Goal: Task Accomplishment & Management: Manage account settings

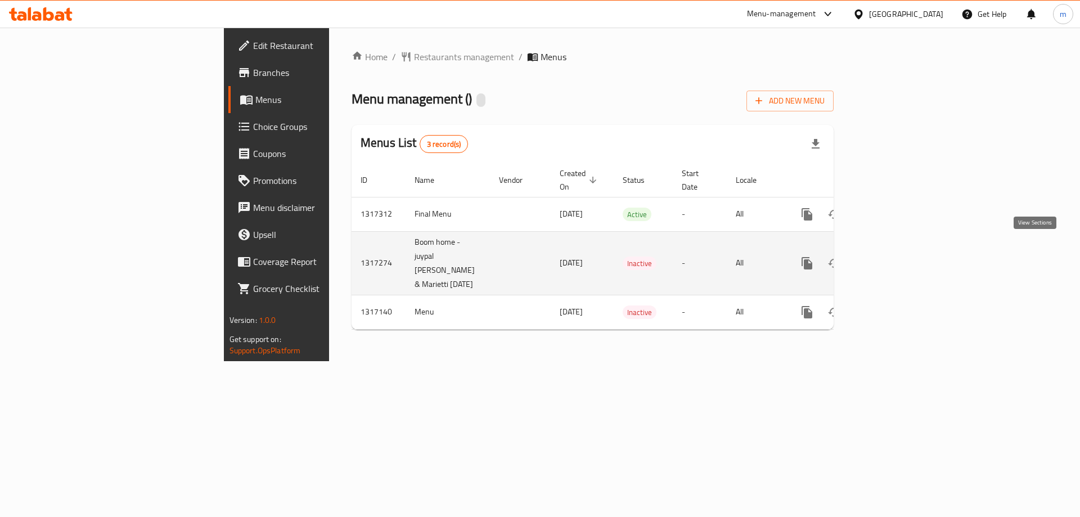
click at [895, 256] on icon "enhanced table" at bounding box center [887, 262] width 13 height 13
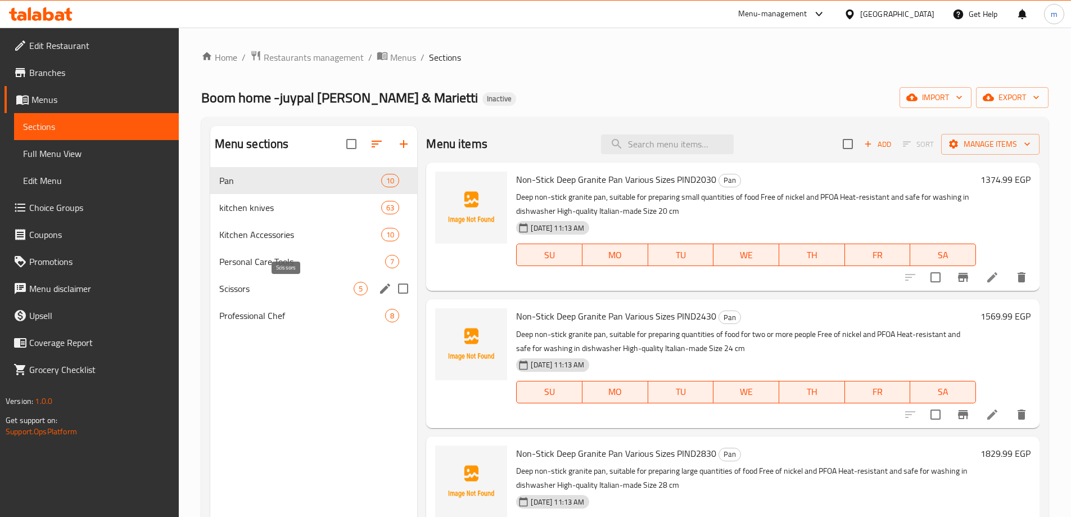
click at [263, 283] on span "Scissors" at bounding box center [286, 288] width 135 height 13
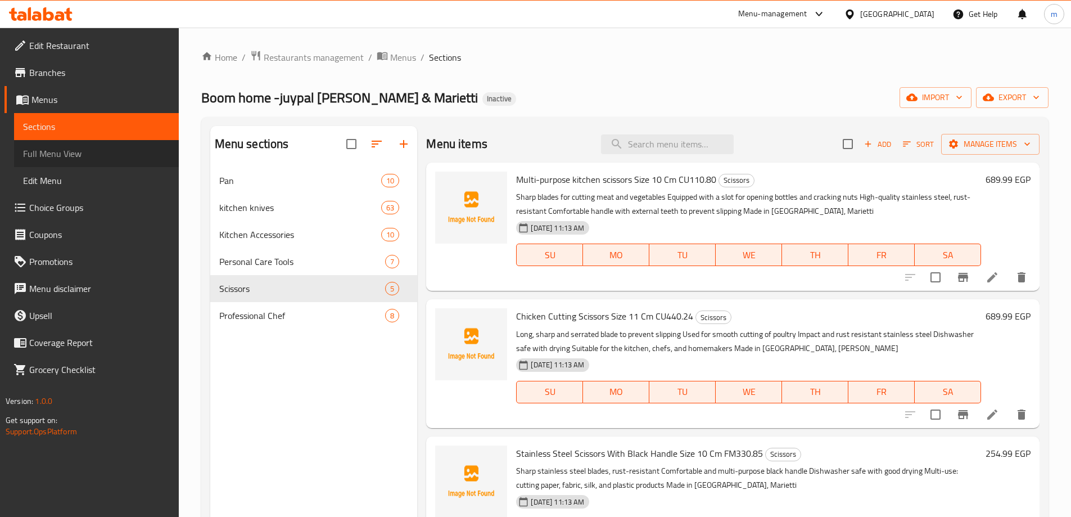
click at [89, 154] on span "Full Menu View" at bounding box center [96, 153] width 147 height 13
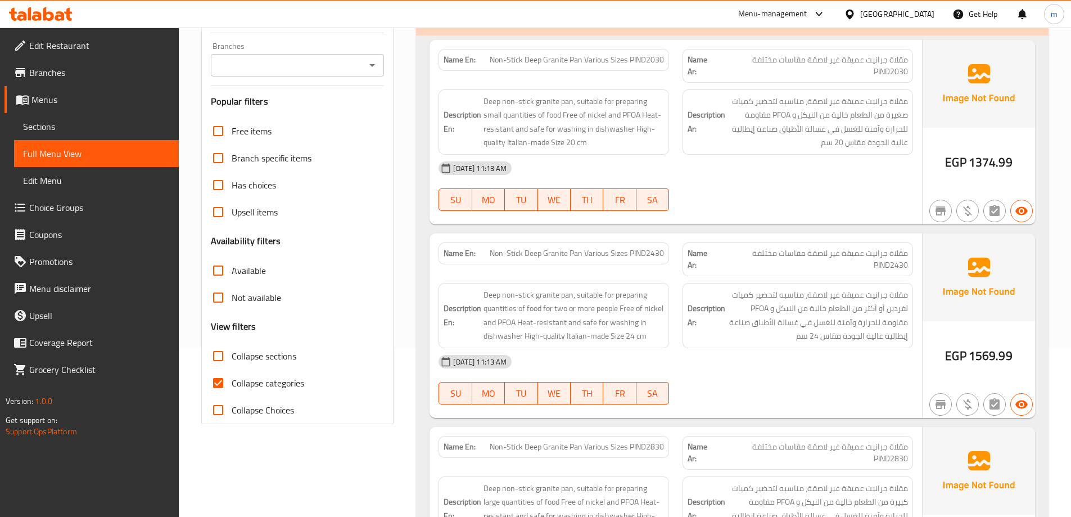
scroll to position [56, 0]
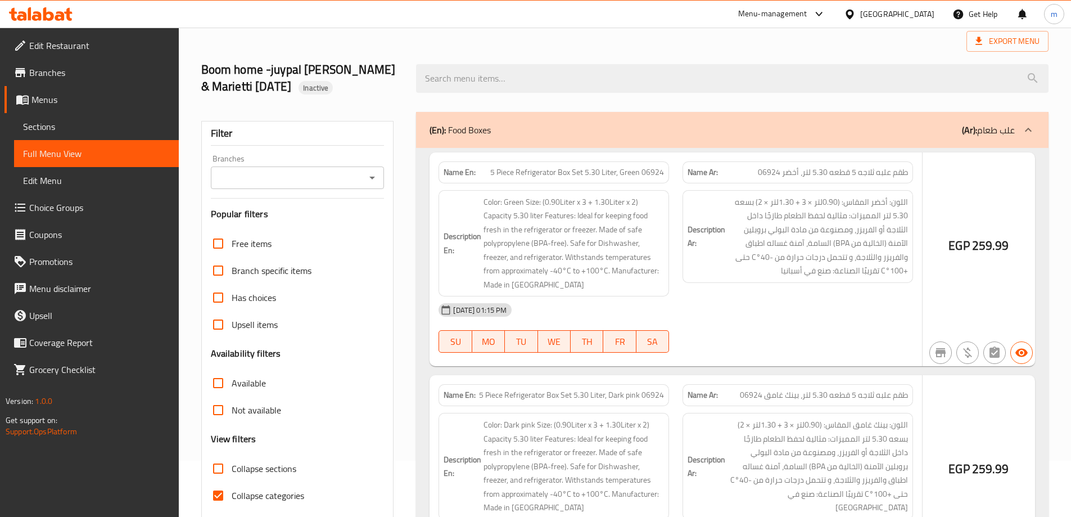
click at [221, 354] on h3 "Availability filters" at bounding box center [246, 353] width 70 height 13
click at [222, 455] on input "Collapse sections" at bounding box center [218, 468] width 27 height 27
checkbox input "true"
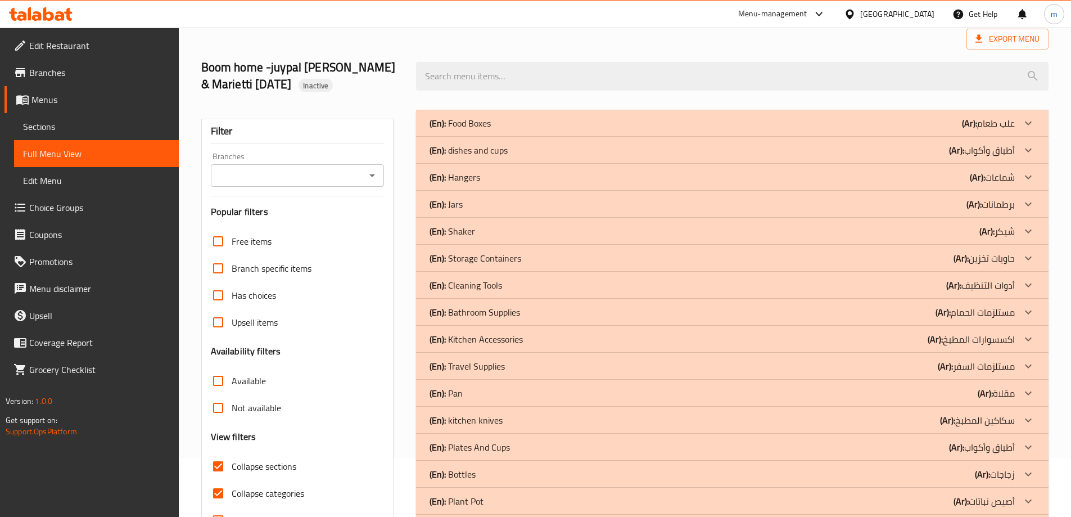
scroll to position [160, 0]
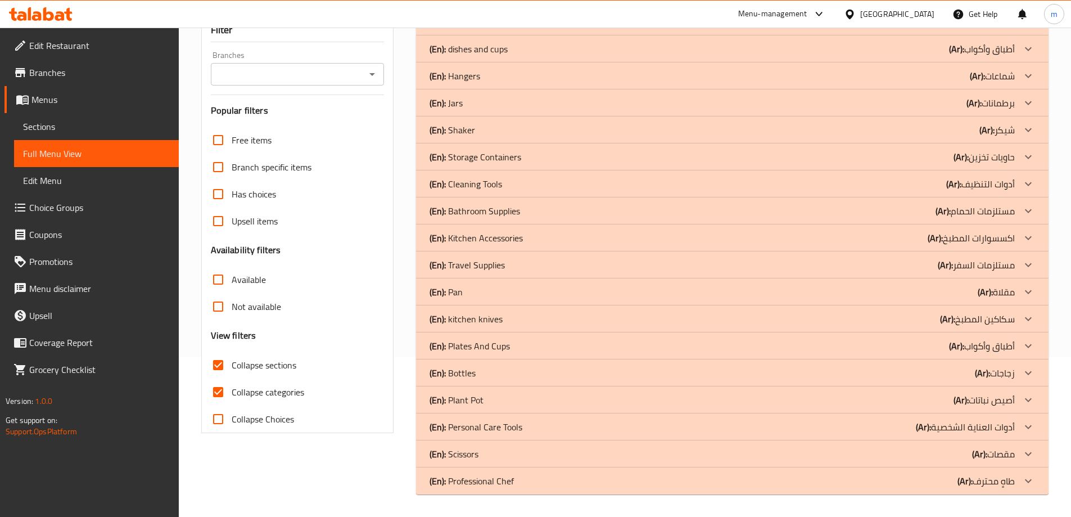
click at [1032, 454] on icon at bounding box center [1028, 453] width 13 height 13
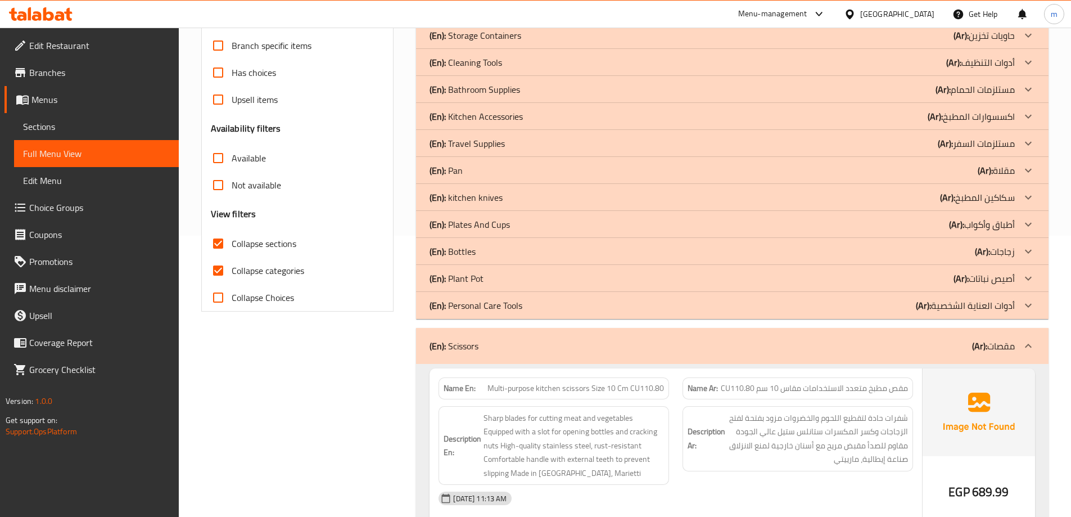
scroll to position [394, 0]
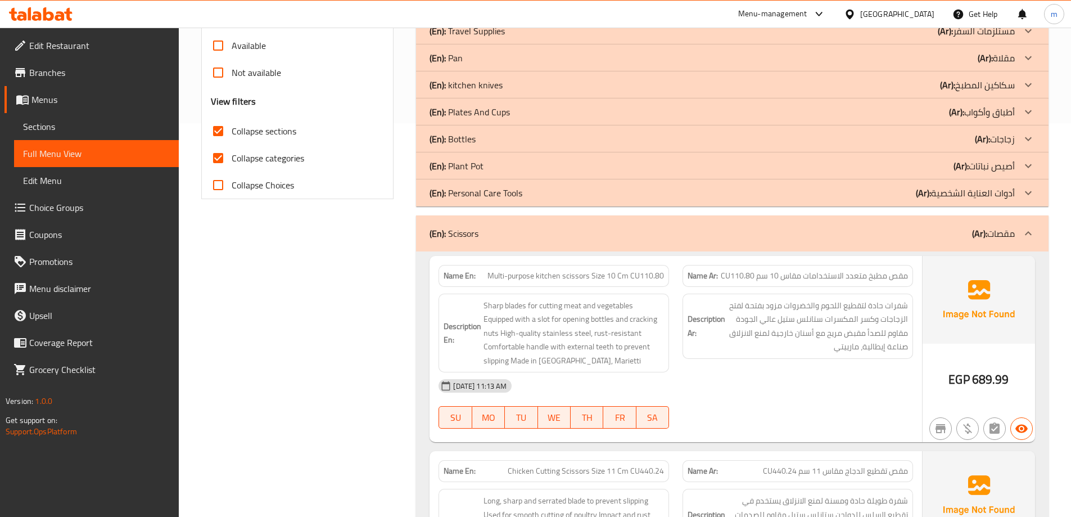
drag, startPoint x: 479, startPoint y: 232, endPoint x: 454, endPoint y: 236, distance: 25.0
click at [454, 236] on p "(En): Scissors" at bounding box center [454, 233] width 49 height 13
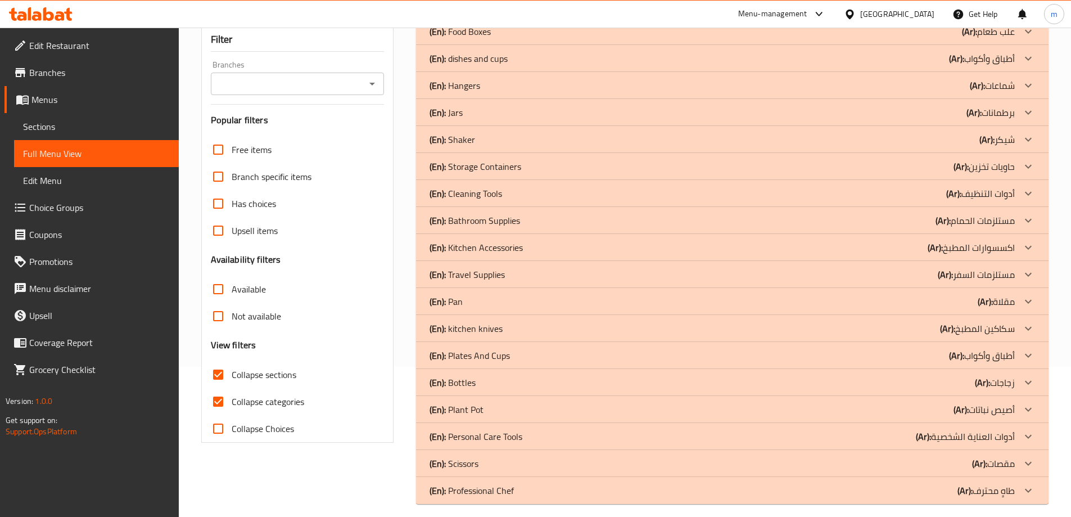
scroll to position [160, 0]
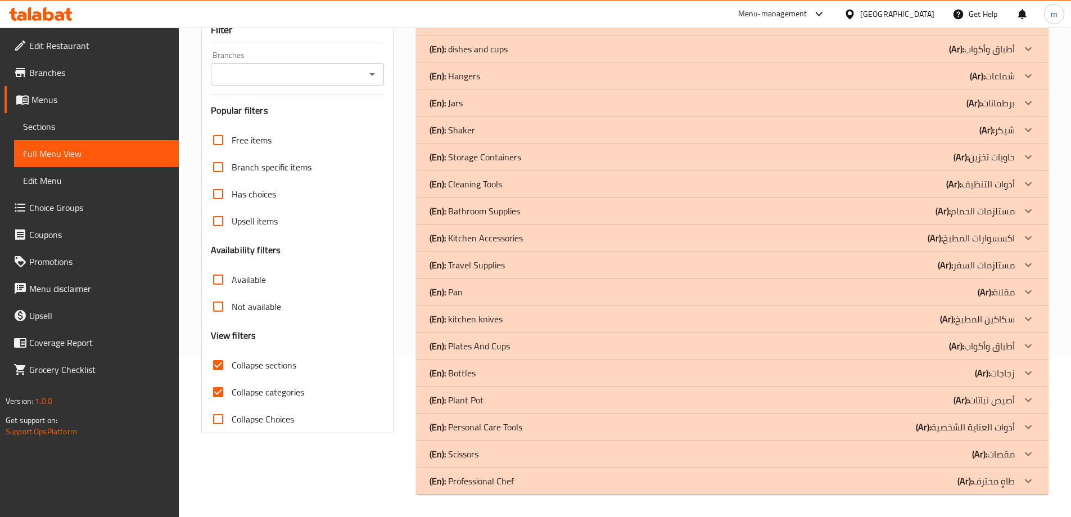
click at [1025, 235] on icon at bounding box center [1028, 237] width 13 height 13
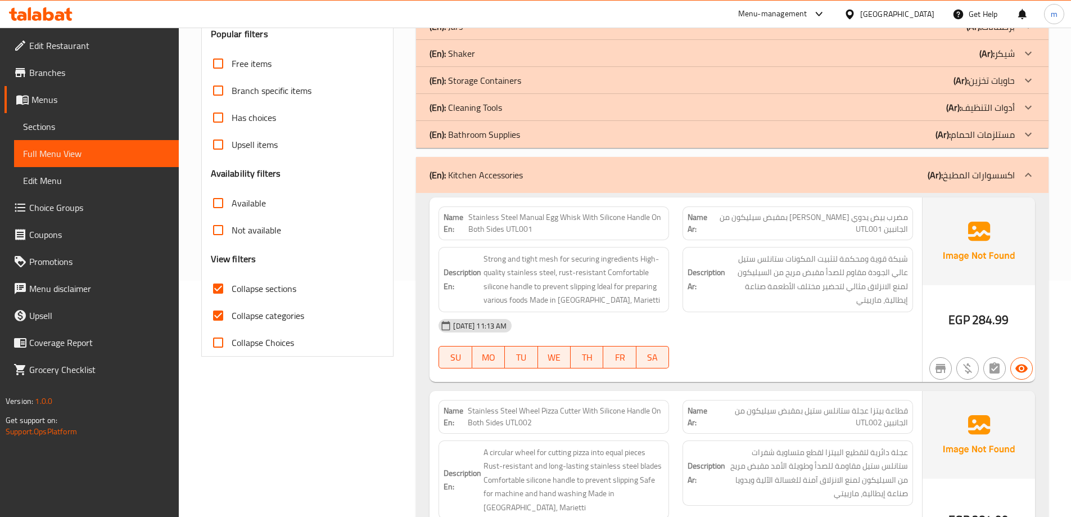
scroll to position [103, 0]
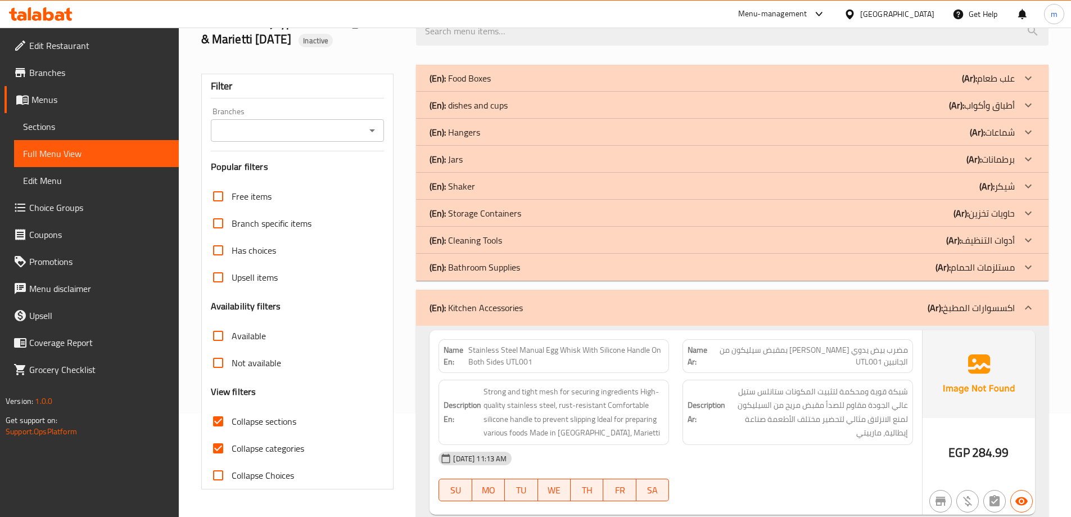
click at [1031, 308] on icon at bounding box center [1028, 307] width 7 height 4
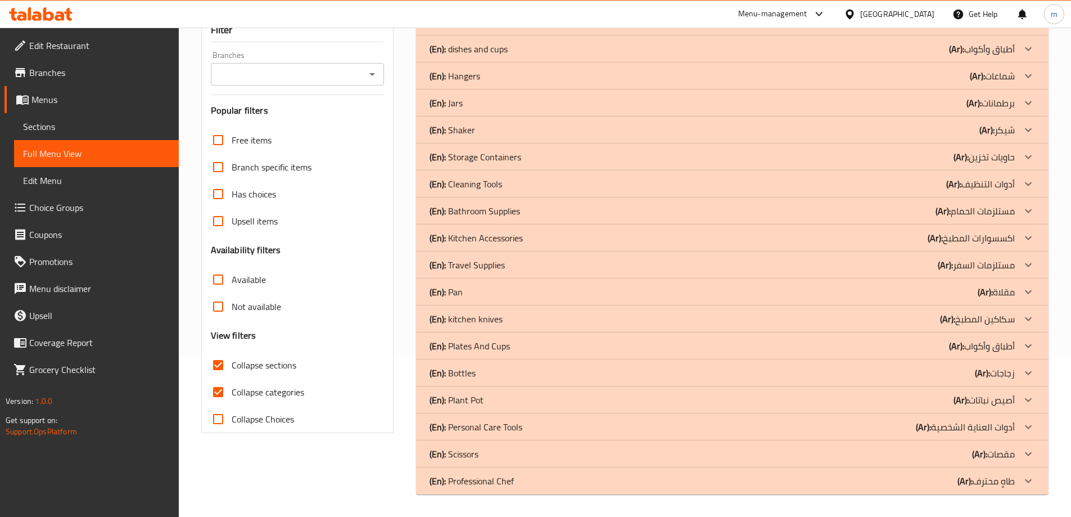
scroll to position [47, 0]
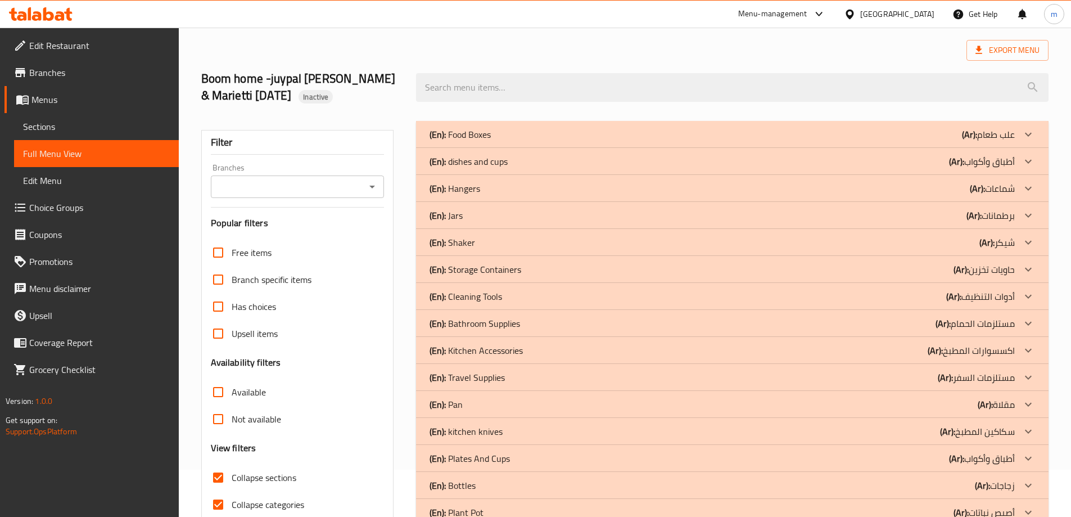
click at [349, 58] on div "Boom home -juypal Hogar & Marietti 14/10/2025 Inactive" at bounding box center [302, 87] width 215 height 67
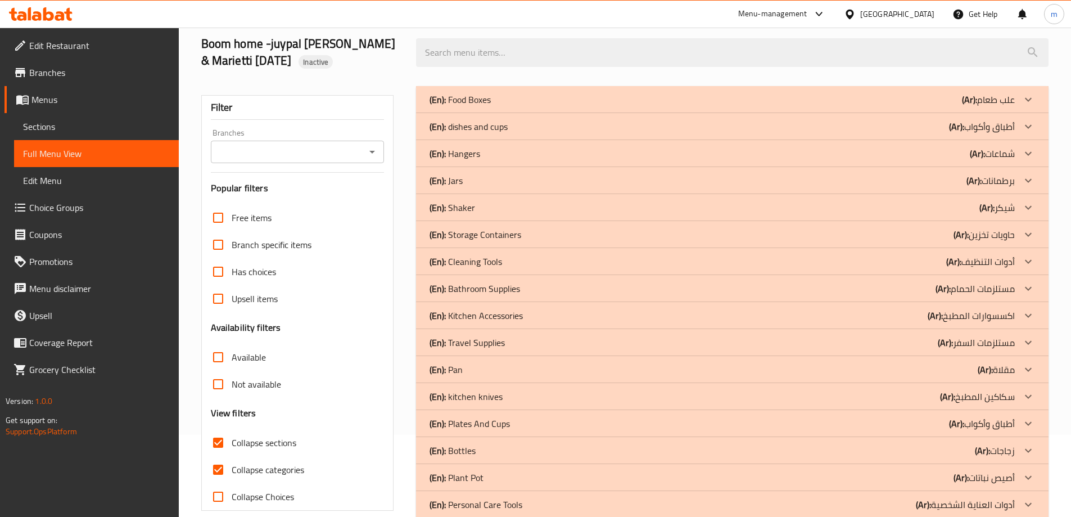
scroll to position [0, 0]
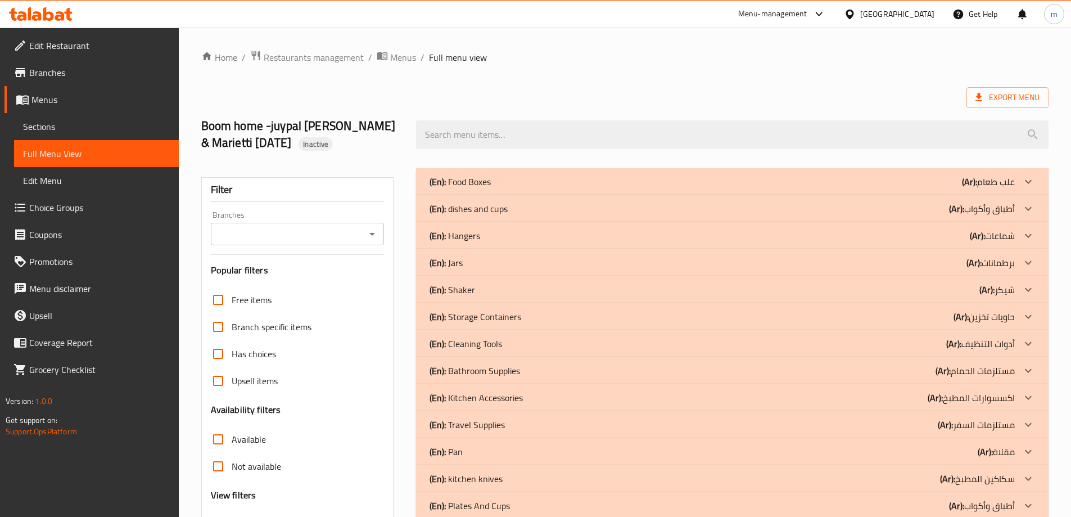
click at [53, 128] on span "Sections" at bounding box center [96, 126] width 147 height 13
click at [57, 101] on span "Menus" at bounding box center [100, 99] width 138 height 13
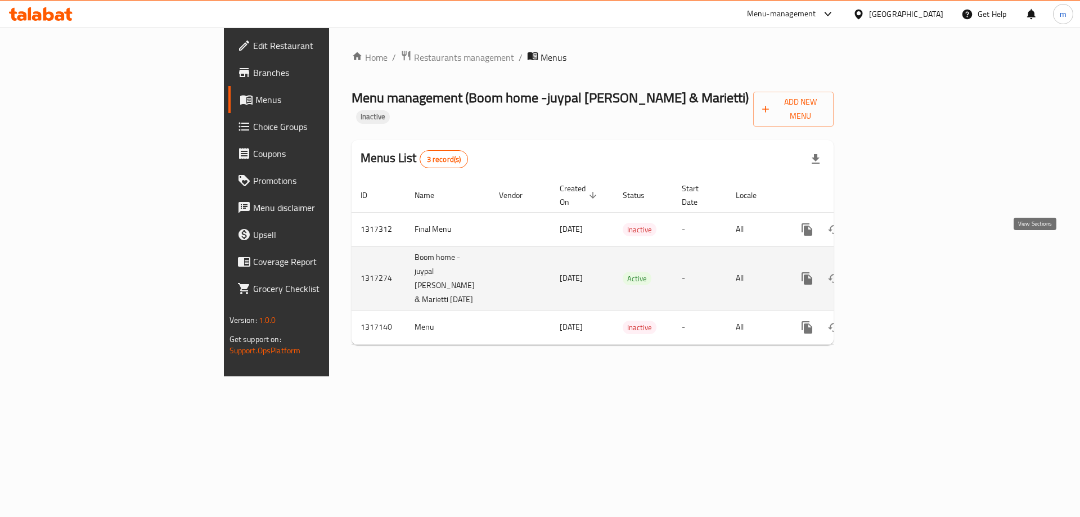
click at [895, 272] on icon "enhanced table" at bounding box center [887, 278] width 13 height 13
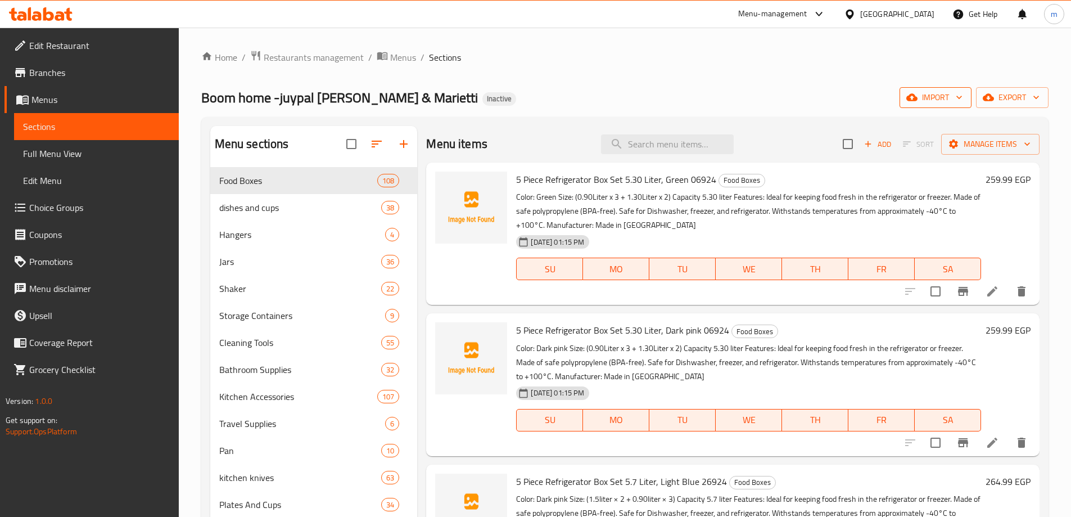
click at [936, 103] on span "import" at bounding box center [936, 98] width 54 height 14
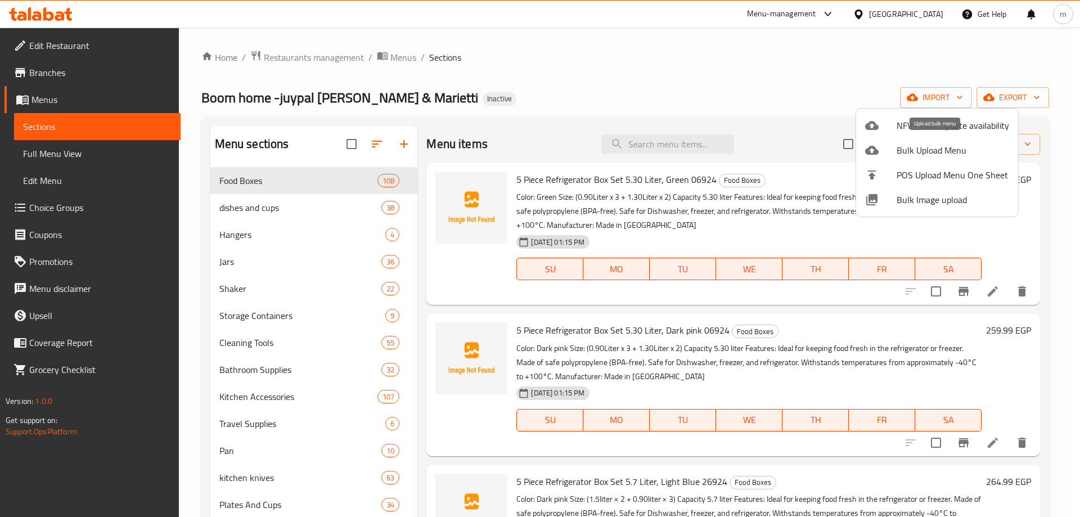
click at [932, 156] on span "Bulk Upload Menu" at bounding box center [952, 149] width 112 height 13
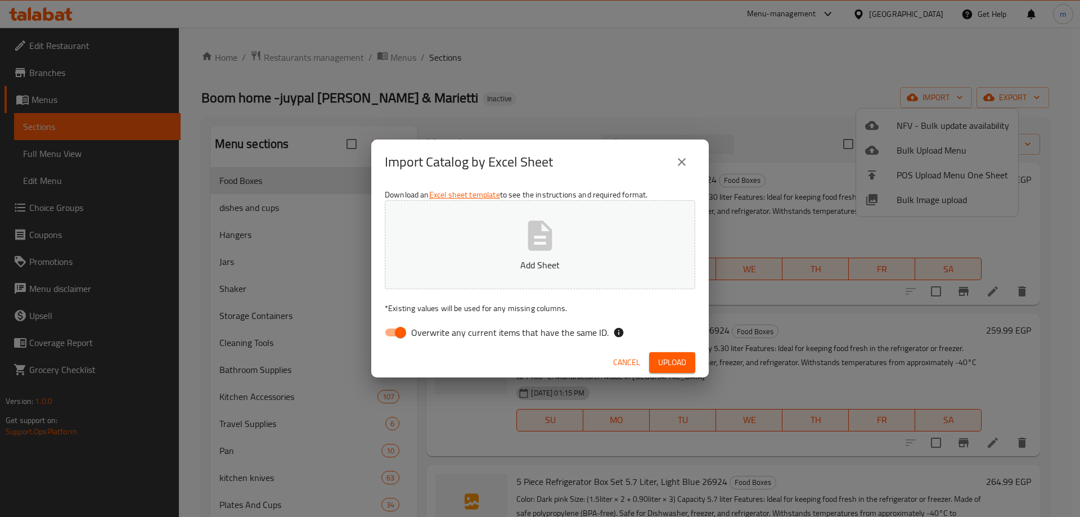
click at [401, 332] on input "Overwrite any current items that have the same ID." at bounding box center [400, 332] width 64 height 21
checkbox input "false"
click at [540, 254] on button "Add Sheet" at bounding box center [540, 244] width 310 height 89
click at [685, 362] on span "Upload" at bounding box center [672, 362] width 28 height 14
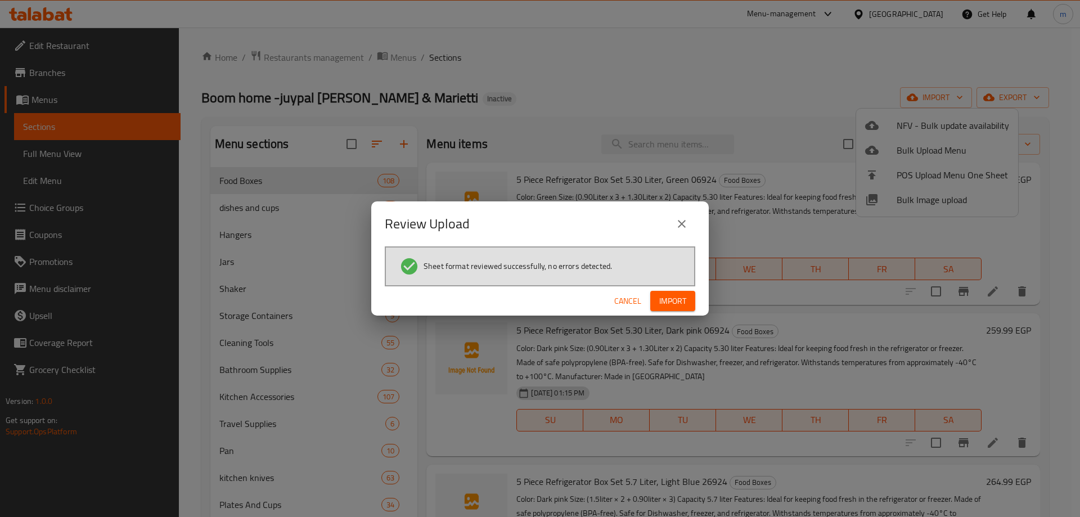
click at [684, 294] on span "Import" at bounding box center [672, 301] width 27 height 14
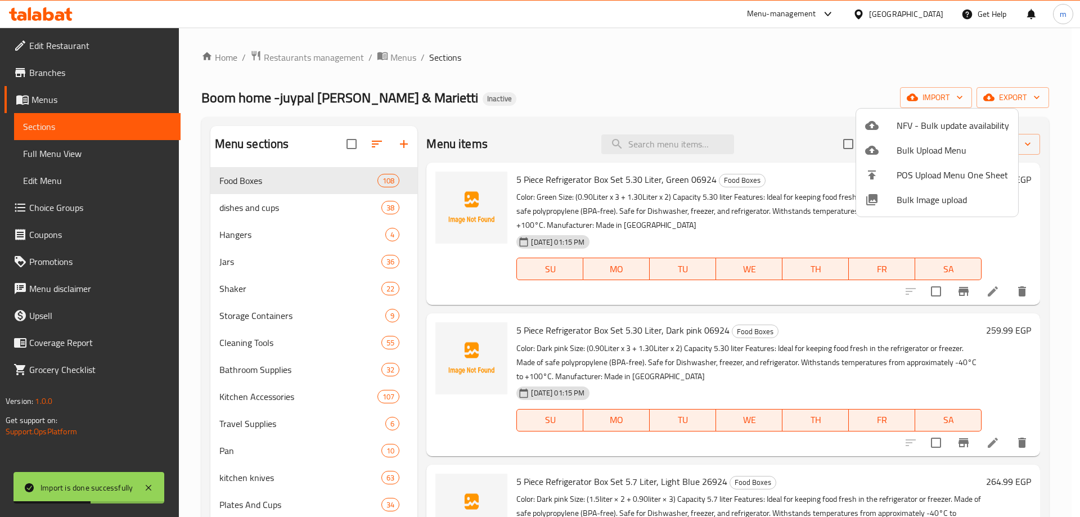
click at [513, 93] on div at bounding box center [540, 258] width 1080 height 517
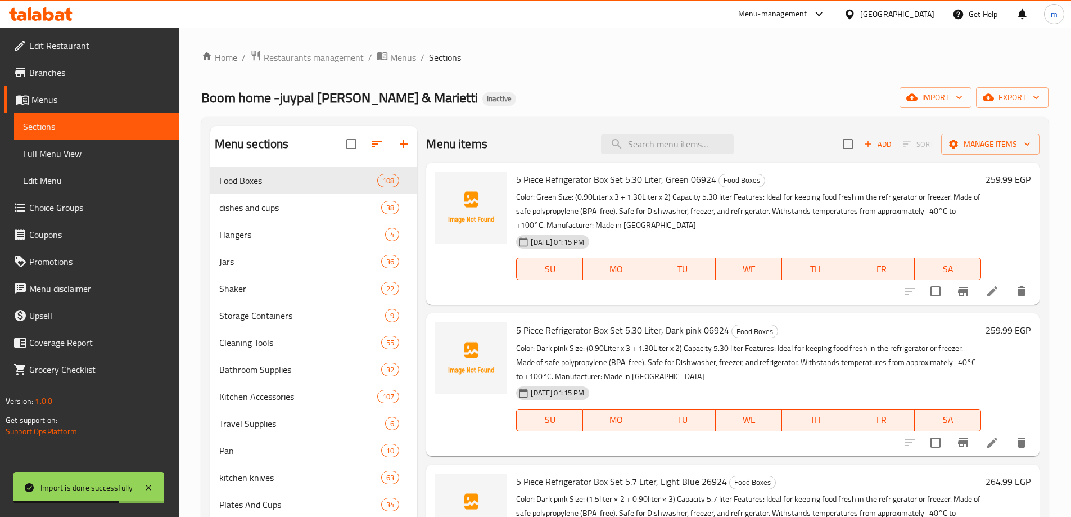
click at [367, 125] on div "Menu sections Food Boxes 108 dishes and cups 38 Hangers 4 Jars 36 Shaker 22 Sto…" at bounding box center [624, 448] width 847 height 662
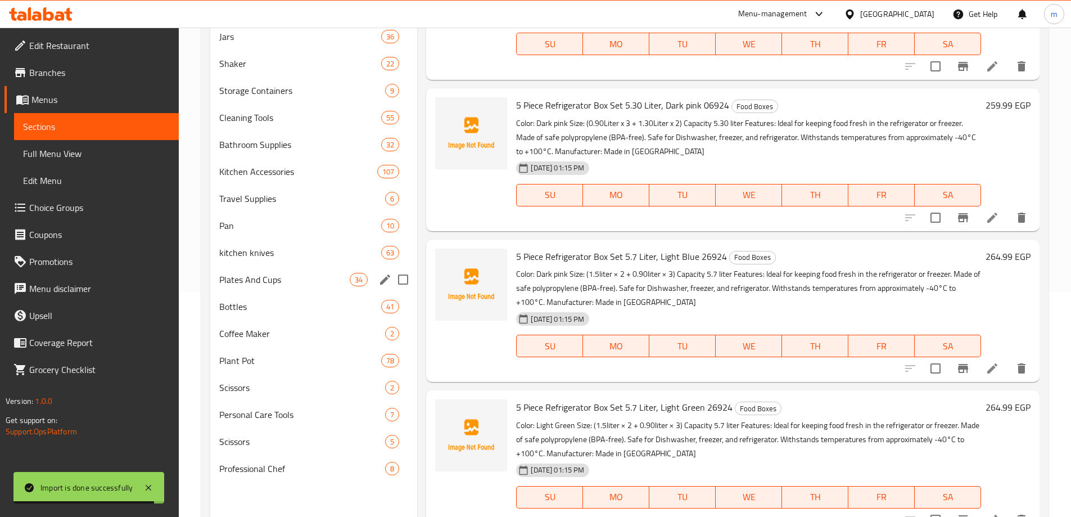
scroll to position [285, 0]
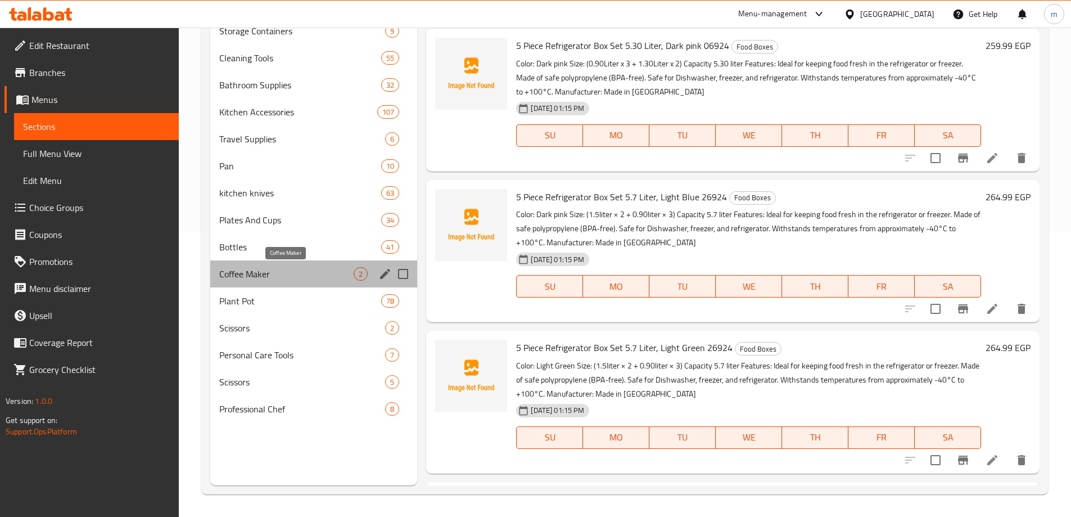
click at [281, 278] on span "Coffee Maker" at bounding box center [286, 273] width 135 height 13
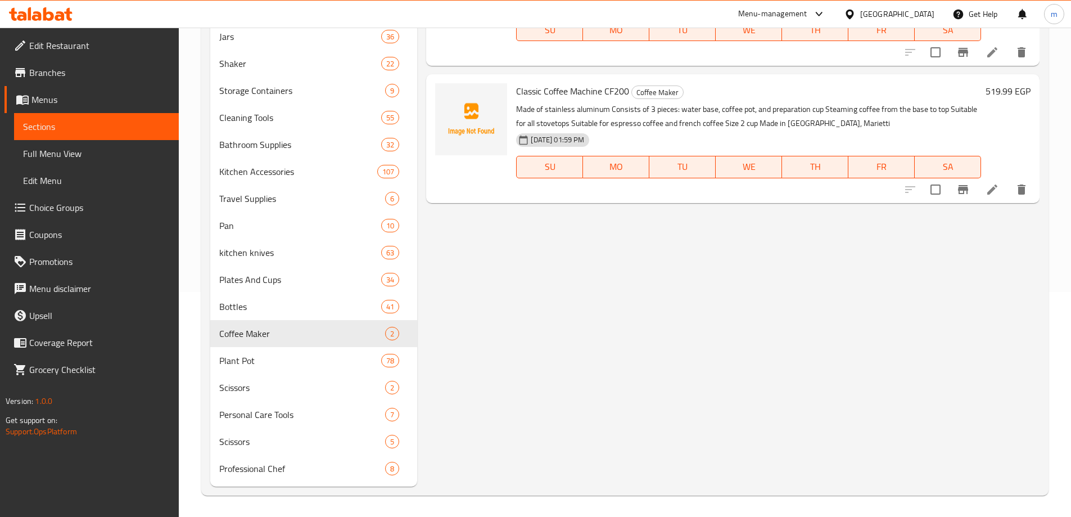
scroll to position [226, 0]
click at [278, 394] on div "Scissors 2" at bounding box center [313, 386] width 207 height 27
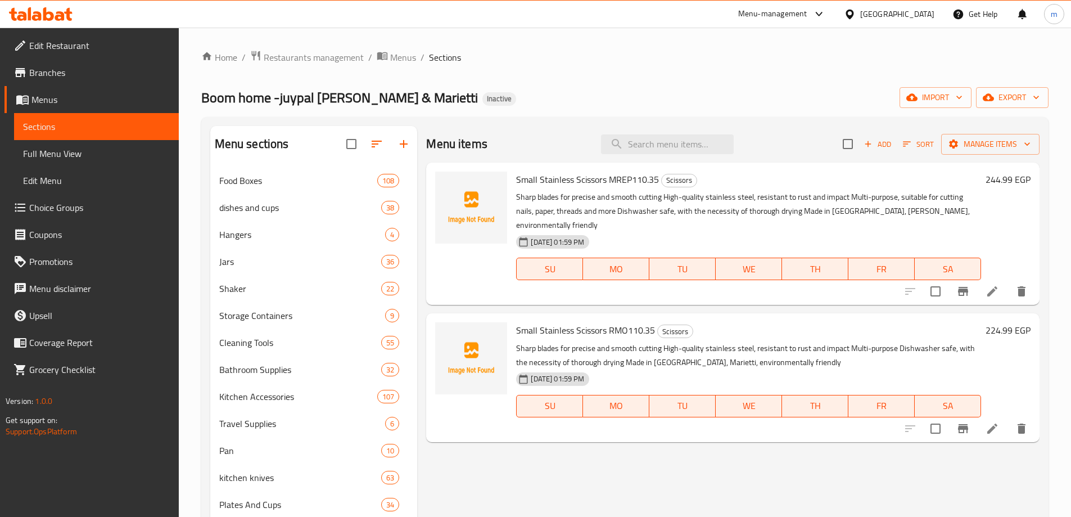
click at [57, 155] on span "Full Menu View" at bounding box center [96, 153] width 147 height 13
click at [63, 152] on span "Full Menu View" at bounding box center [96, 153] width 147 height 13
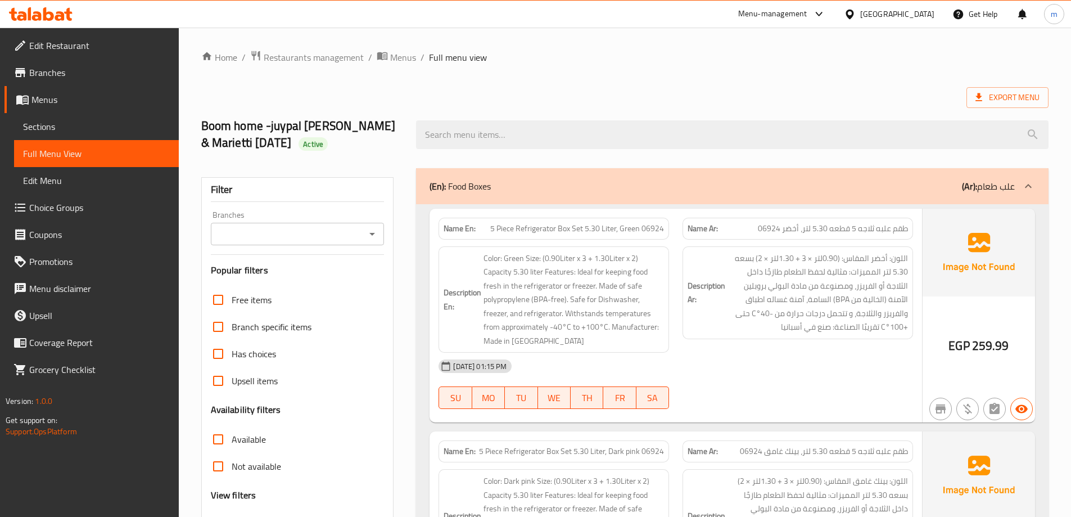
scroll to position [225, 0]
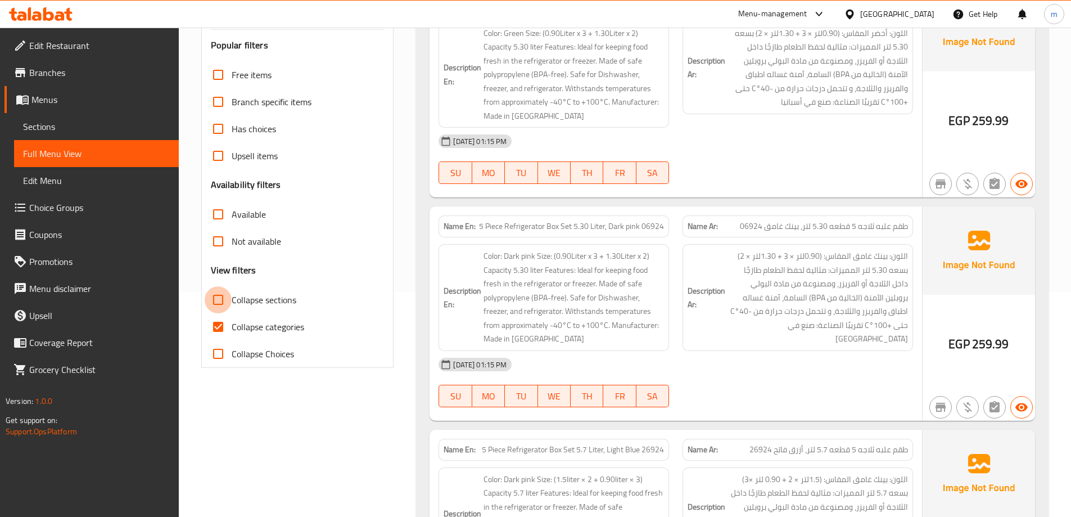
click at [218, 305] on input "Collapse sections" at bounding box center [218, 299] width 27 height 27
checkbox input "true"
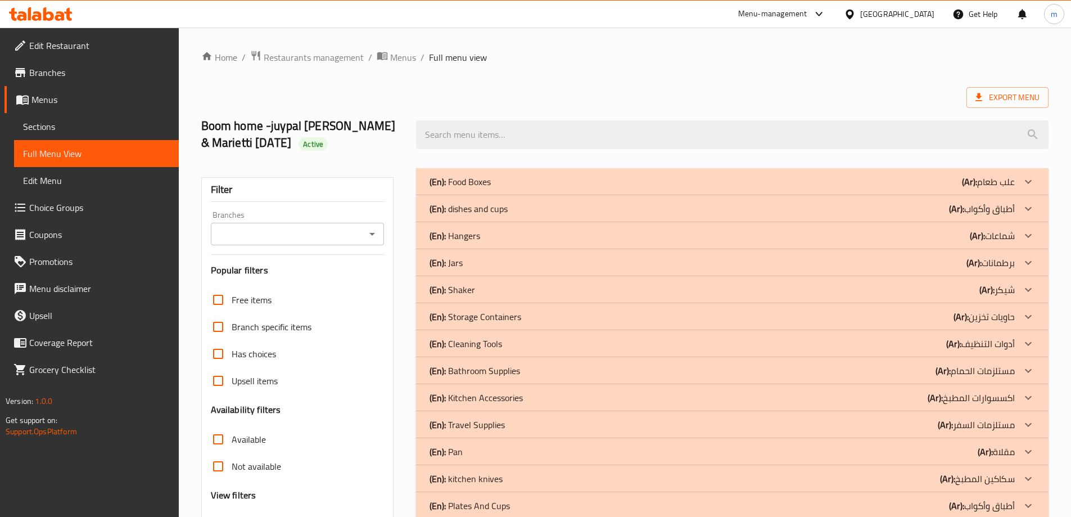
scroll to position [214, 0]
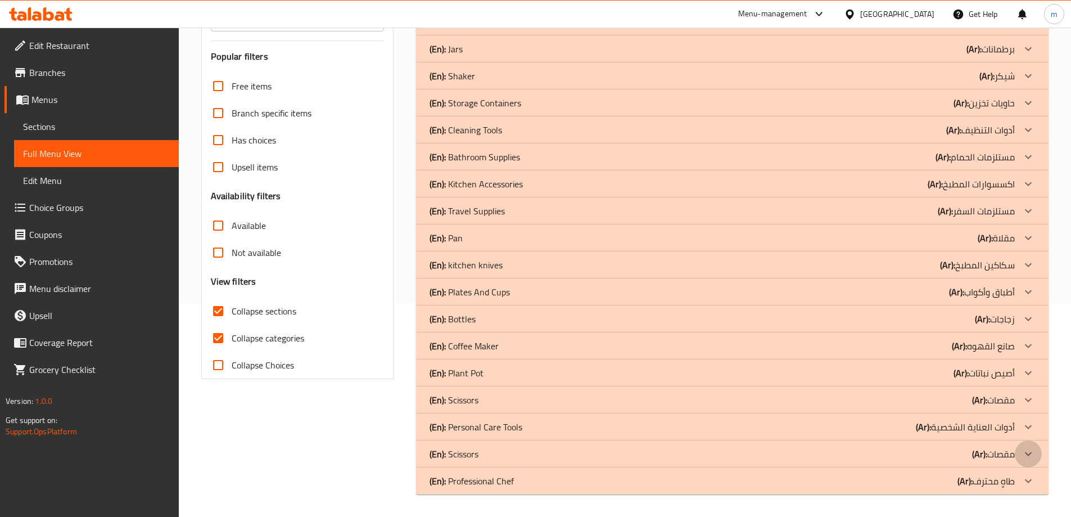
click at [1026, 454] on icon at bounding box center [1028, 453] width 13 height 13
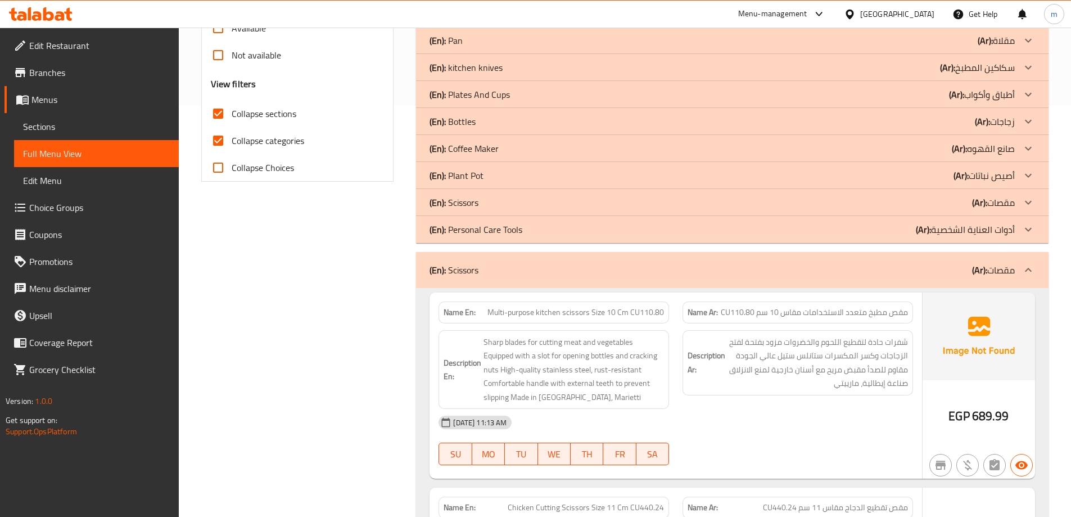
scroll to position [498, 0]
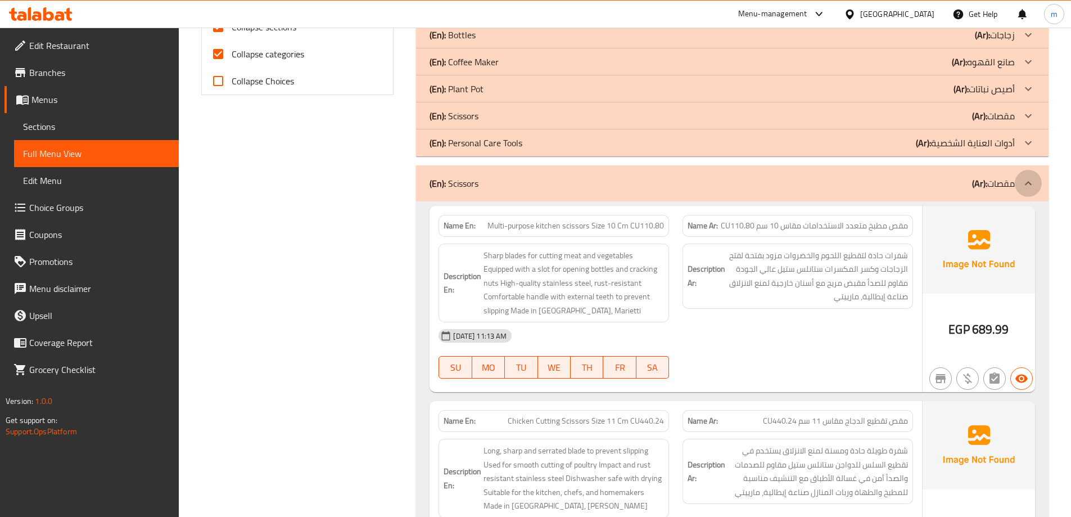
click at [1031, 187] on icon at bounding box center [1028, 183] width 13 height 13
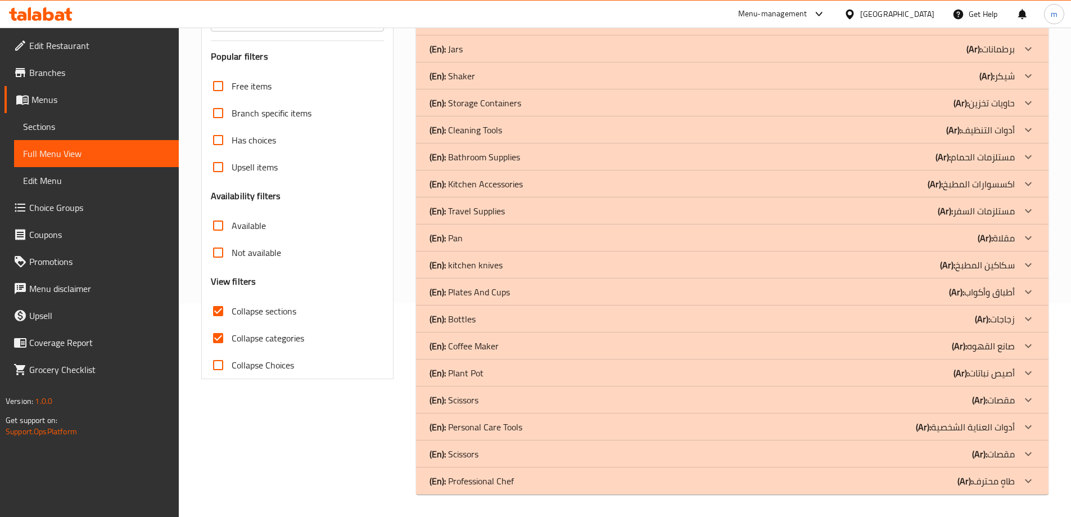
scroll to position [214, 0]
click at [1032, 400] on icon at bounding box center [1028, 399] width 13 height 13
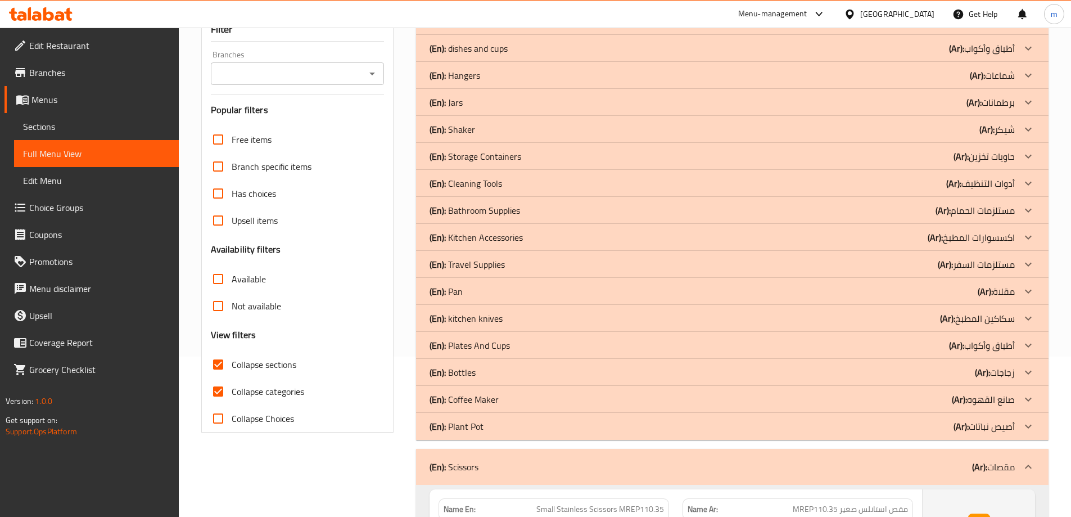
scroll to position [157, 0]
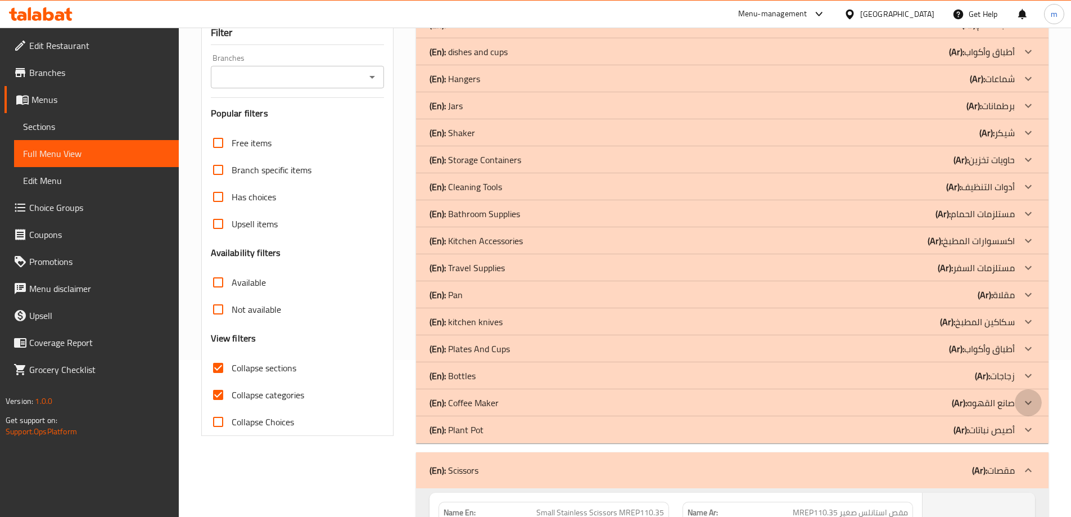
click at [1033, 402] on icon at bounding box center [1028, 402] width 13 height 13
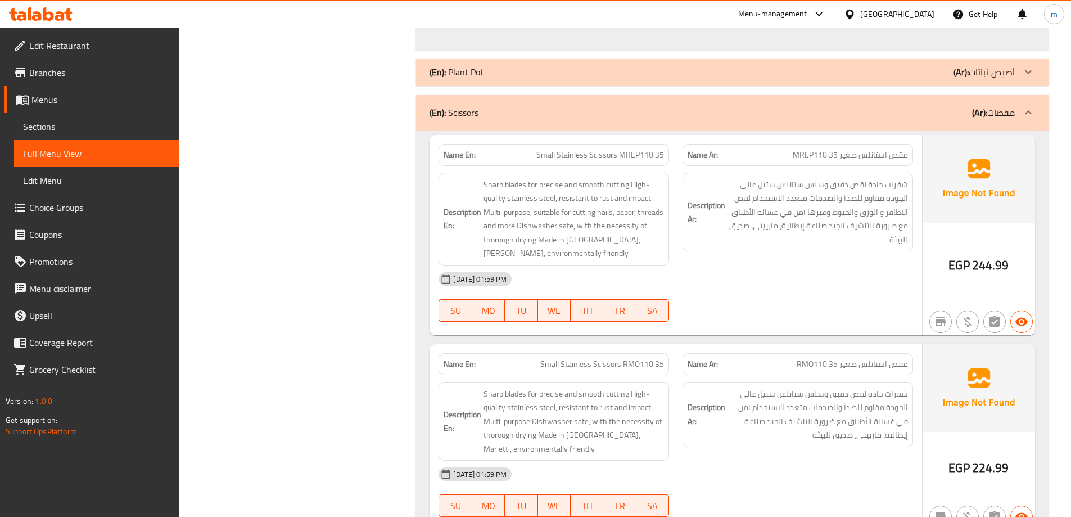
scroll to position [930, 0]
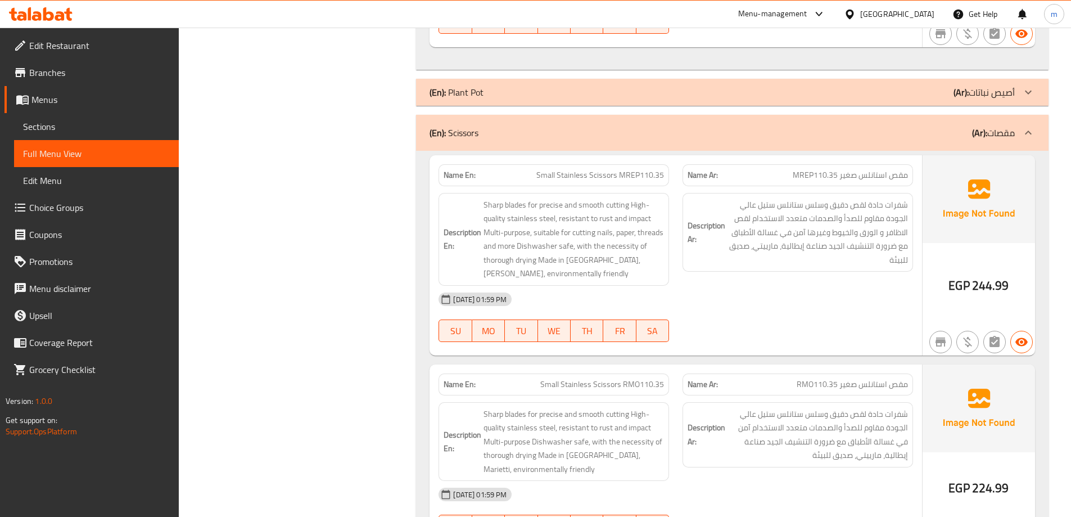
click at [56, 120] on span "Sections" at bounding box center [96, 126] width 147 height 13
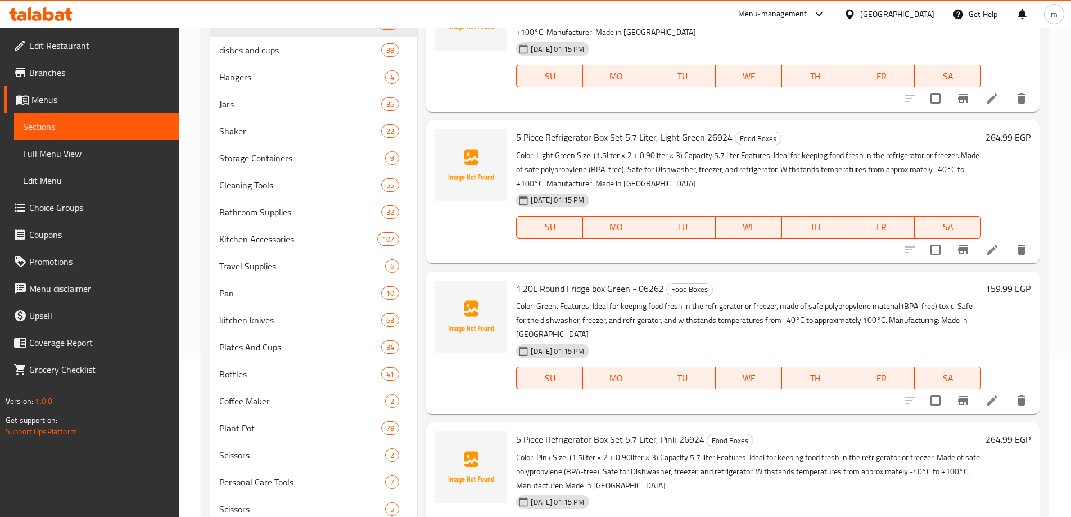
scroll to position [285, 0]
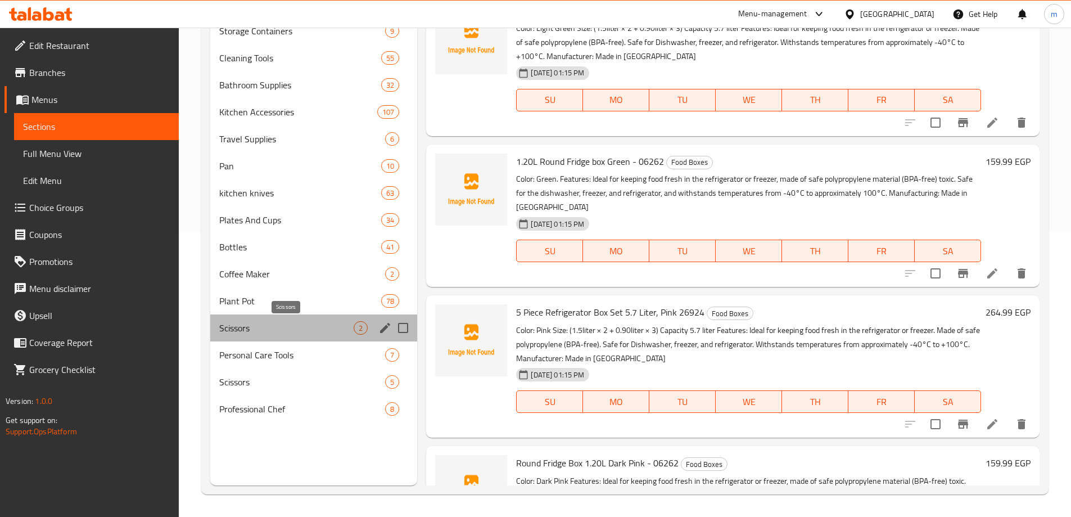
click at [265, 329] on span "Scissors" at bounding box center [286, 327] width 135 height 13
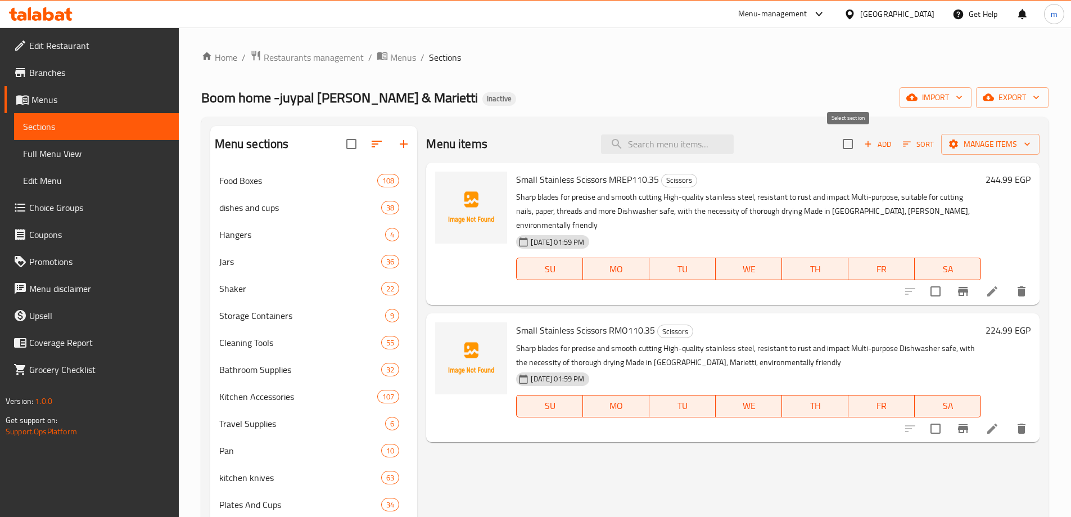
click at [850, 142] on input "checkbox" at bounding box center [848, 144] width 24 height 24
checkbox input "true"
click at [396, 145] on button "button" at bounding box center [403, 143] width 27 height 27
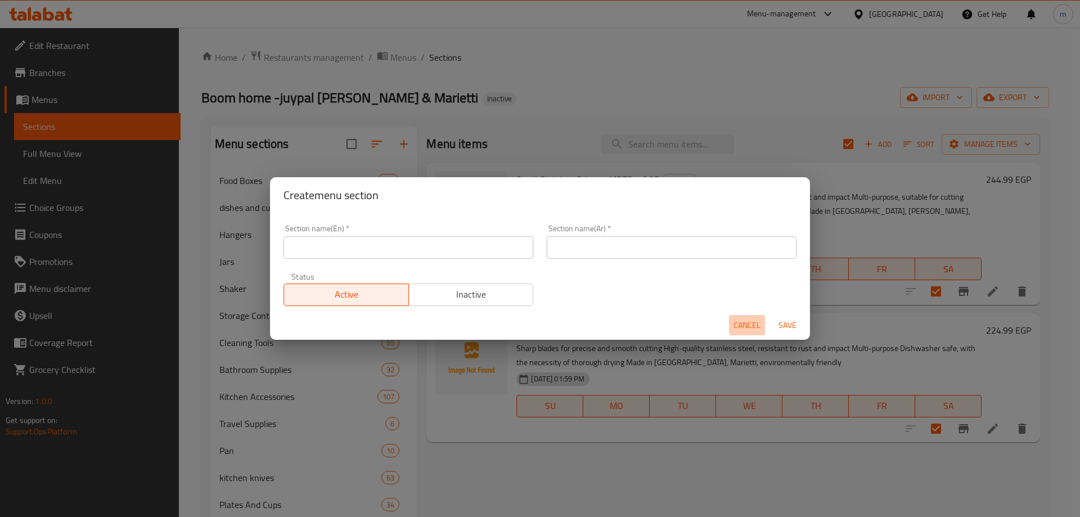
click at [748, 324] on span "Cancel" at bounding box center [746, 325] width 27 height 14
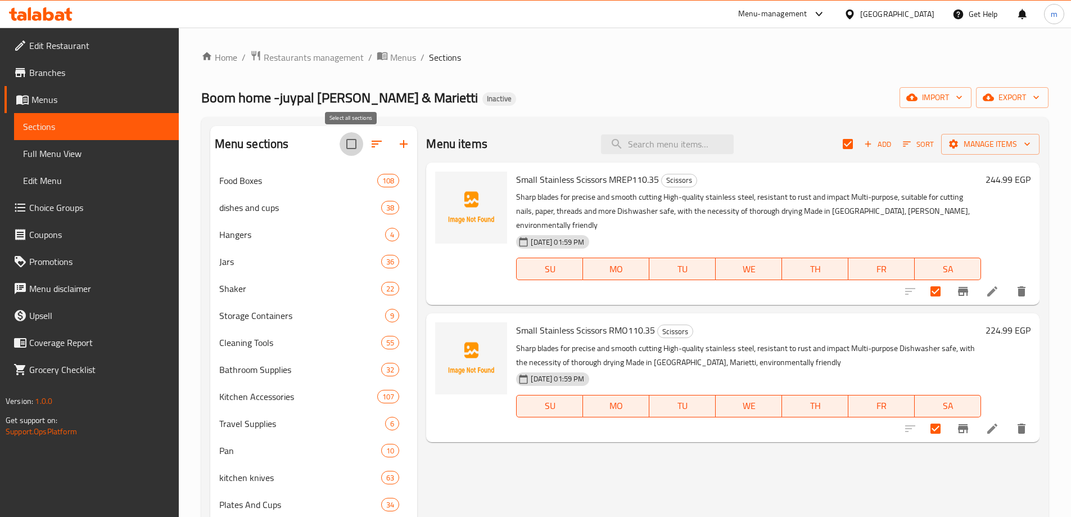
click at [356, 150] on input "checkbox" at bounding box center [352, 144] width 24 height 24
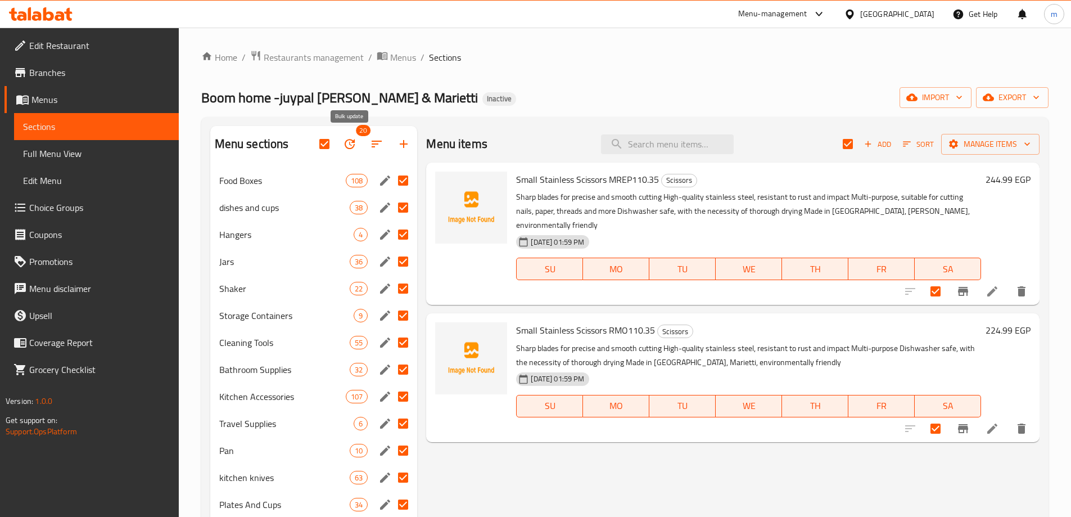
click at [356, 150] on icon "button" at bounding box center [349, 143] width 13 height 13
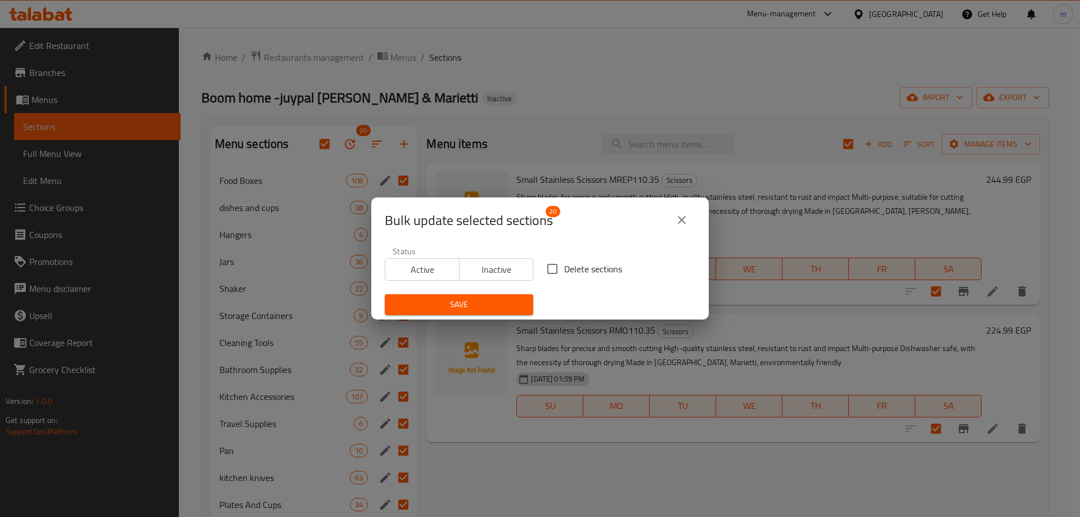
click at [681, 217] on icon "close" at bounding box center [681, 219] width 13 height 13
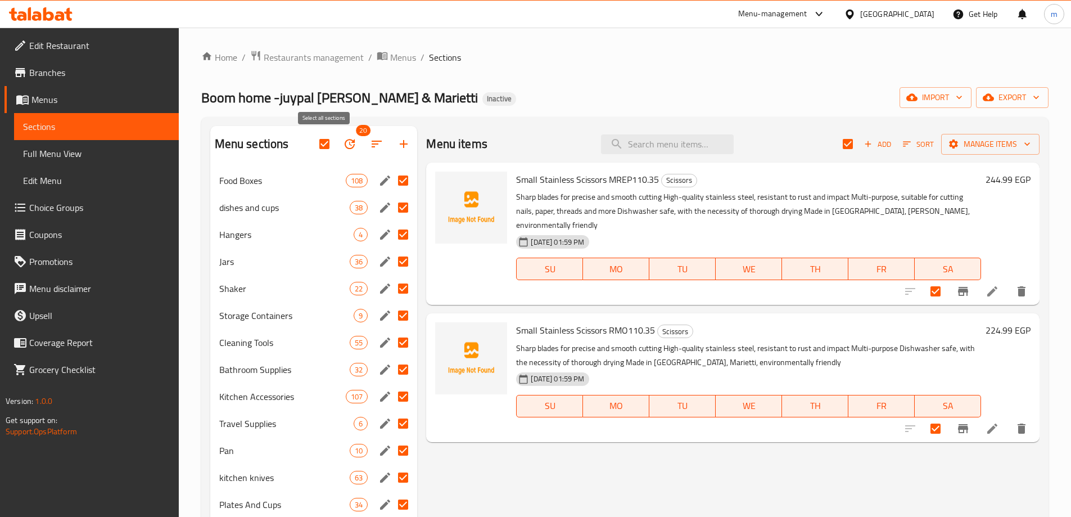
click at [323, 147] on input "checkbox" at bounding box center [325, 144] width 24 height 24
checkbox input "false"
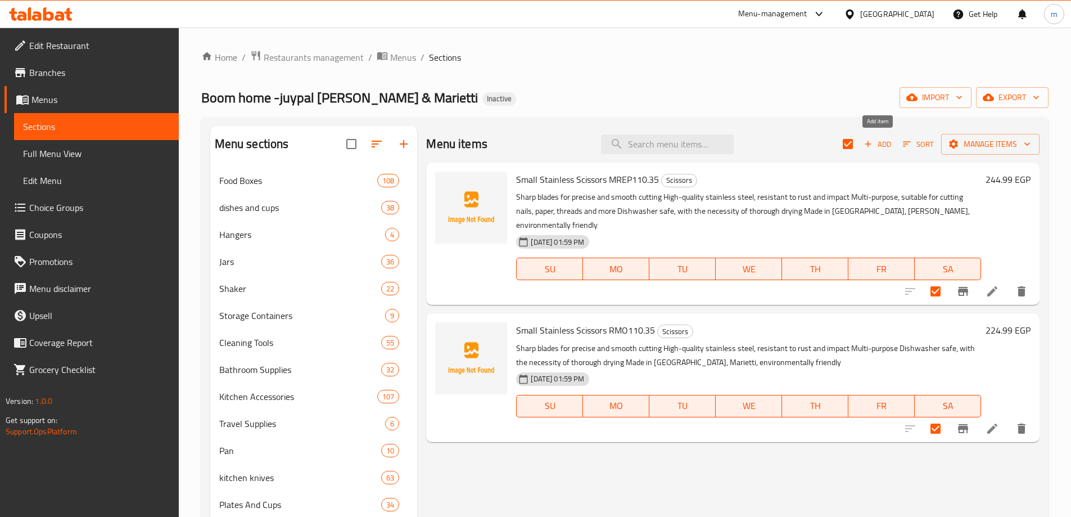
click at [873, 146] on icon "button" at bounding box center [868, 144] width 10 height 10
click at [930, 279] on input "checkbox" at bounding box center [936, 291] width 24 height 24
checkbox input "true"
click at [961, 139] on span "Manage items" at bounding box center [990, 144] width 80 height 14
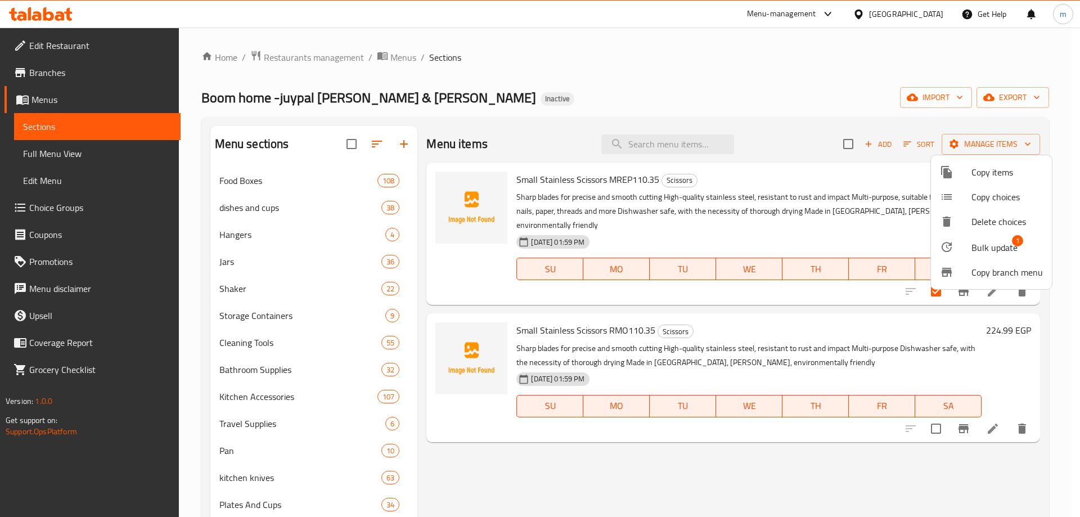
click at [837, 98] on div at bounding box center [540, 258] width 1080 height 517
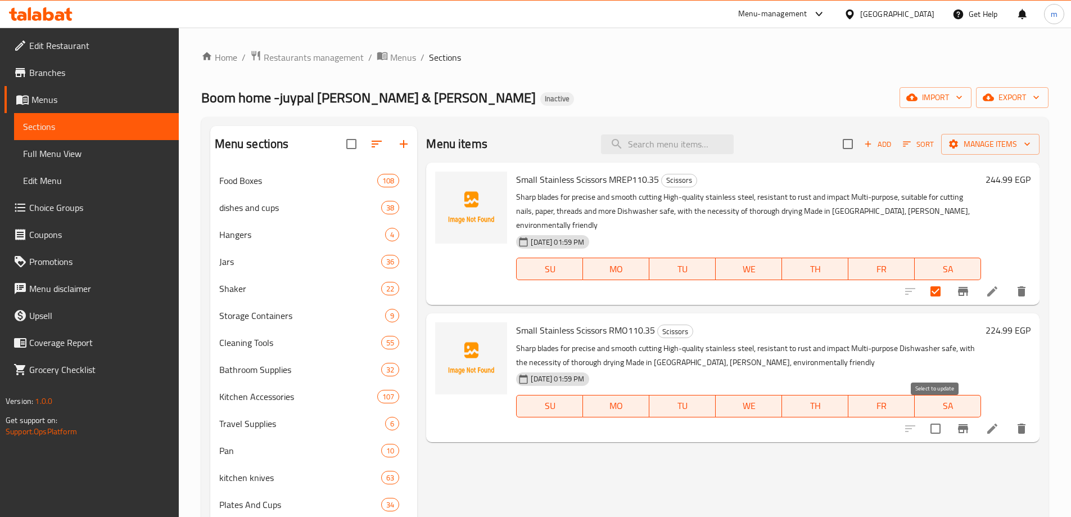
click at [935, 417] on input "checkbox" at bounding box center [936, 429] width 24 height 24
checkbox input "true"
click at [996, 142] on span "Manage items" at bounding box center [990, 144] width 80 height 14
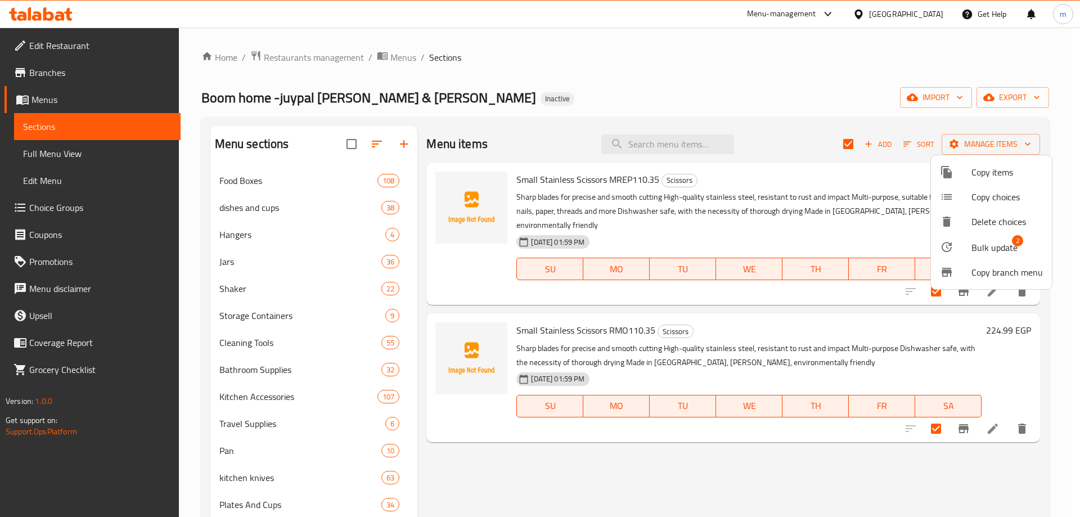
click at [1009, 245] on span "Bulk update" at bounding box center [994, 247] width 46 height 13
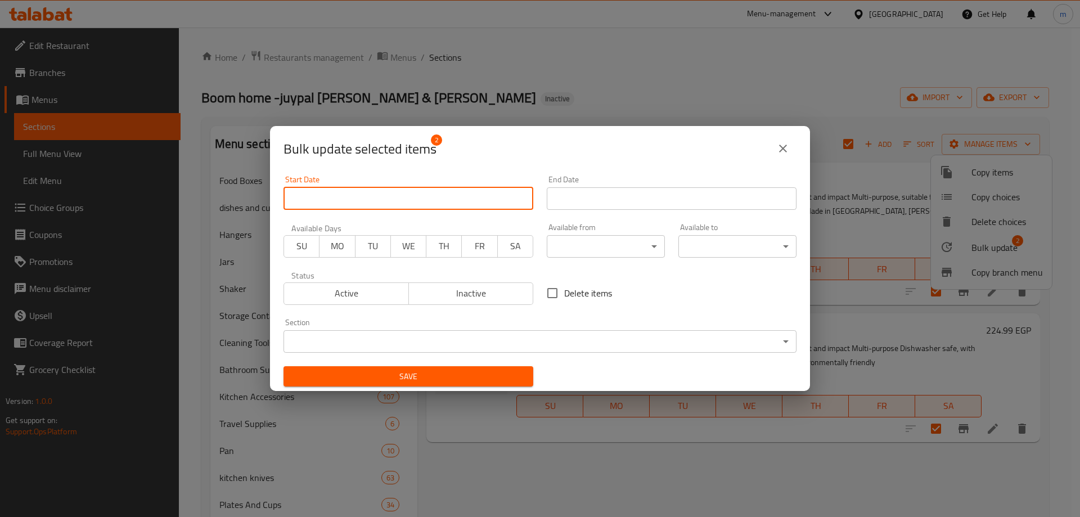
click at [419, 197] on input "Start Date" at bounding box center [408, 198] width 250 height 22
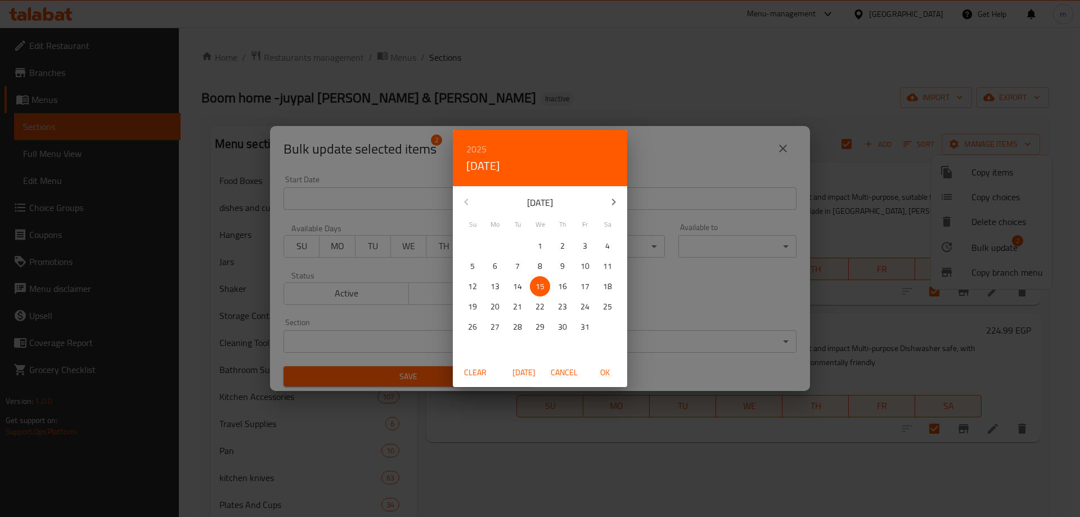
click at [670, 167] on div "2025 Wed, Oct 15 October 2025 Su Mo Tu We Th Fr Sa 28 29 30 1 2 3 4 5 6 7 8 9 1…" at bounding box center [540, 258] width 1080 height 517
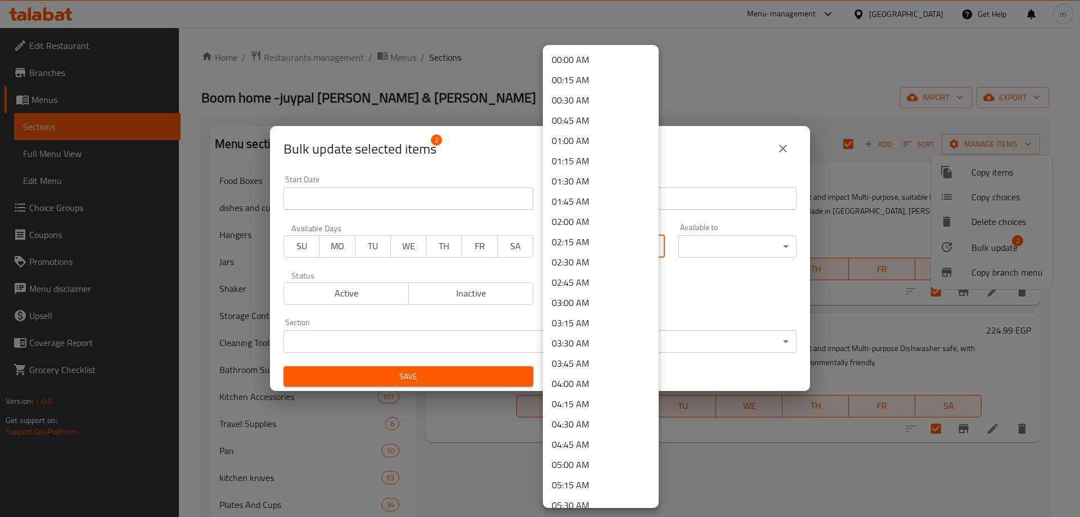
click at [626, 247] on body "​ Menu-management Egypt Get Help m Edit Restaurant Branches Menus Sections Full…" at bounding box center [540, 272] width 1080 height 489
click at [688, 261] on div at bounding box center [540, 258] width 1080 height 517
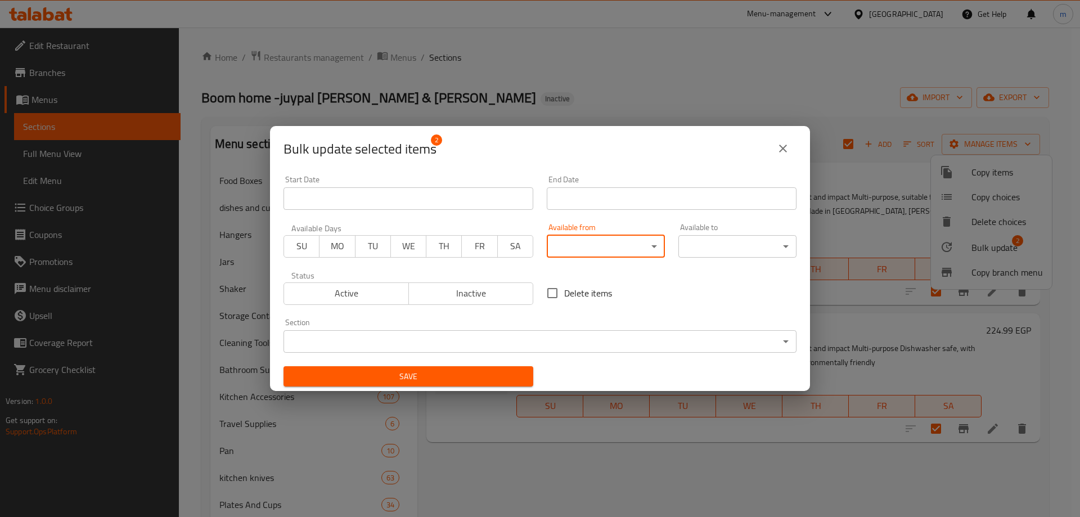
click at [548, 341] on body "​ Menu-management Egypt Get Help m Edit Restaurant Branches Menus Sections Full…" at bounding box center [540, 272] width 1080 height 489
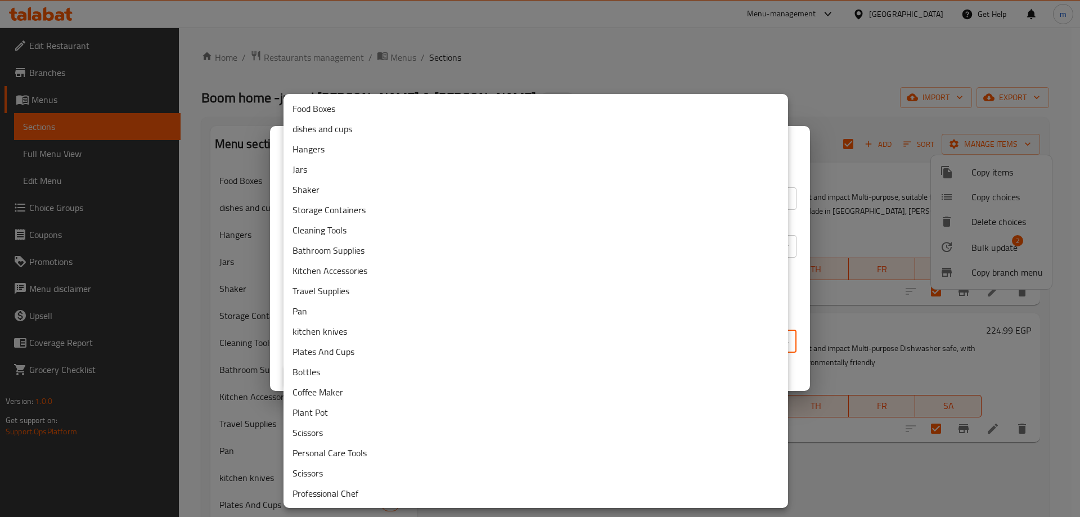
click at [796, 165] on div at bounding box center [540, 258] width 1080 height 517
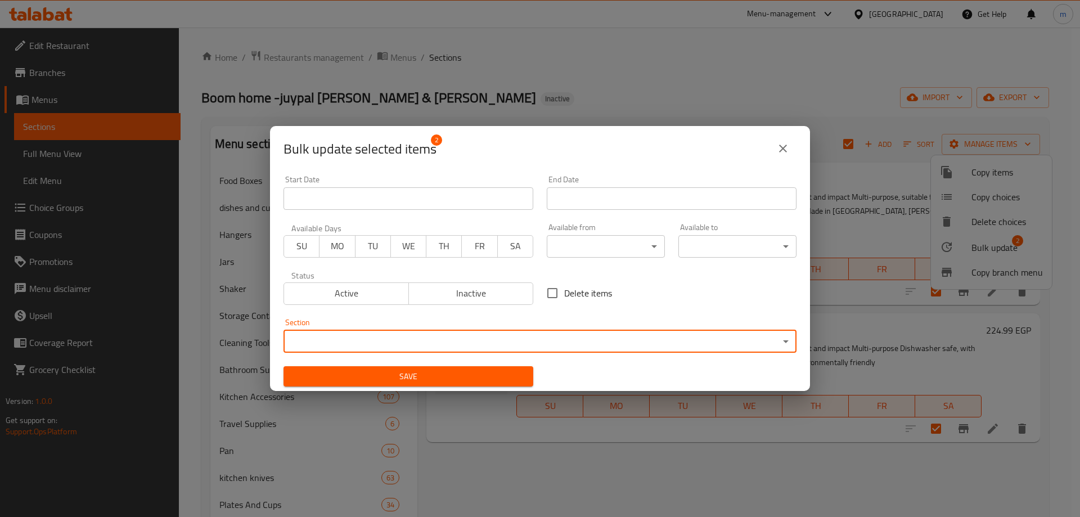
click at [396, 198] on input "Start Date" at bounding box center [408, 198] width 250 height 22
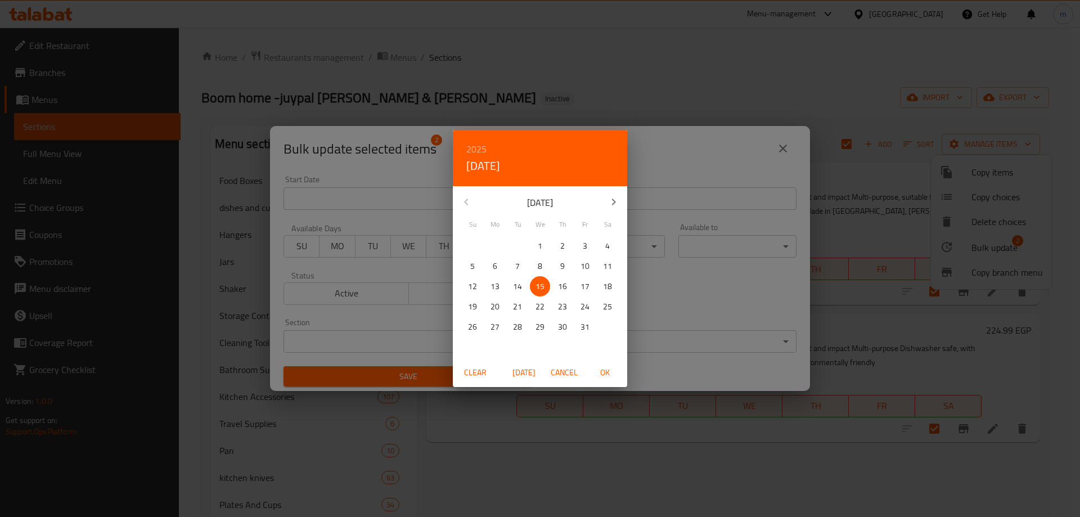
click at [661, 166] on div "2025 Wed, Oct 15 October 2025 Su Mo Tu We Th Fr Sa 28 29 30 1 2 3 4 5 6 7 8 9 1…" at bounding box center [540, 258] width 1080 height 517
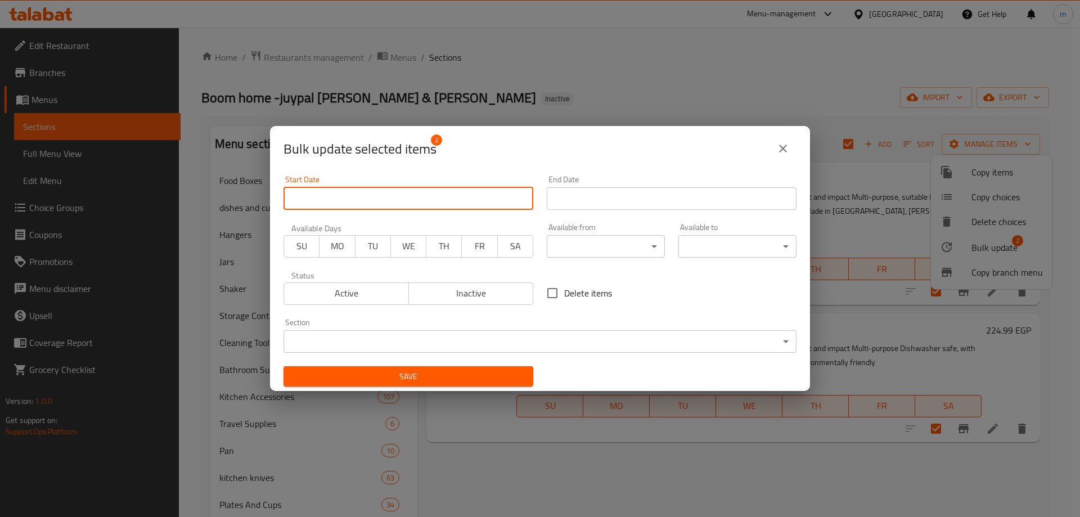
click at [359, 295] on span "Active" at bounding box center [346, 293] width 116 height 16
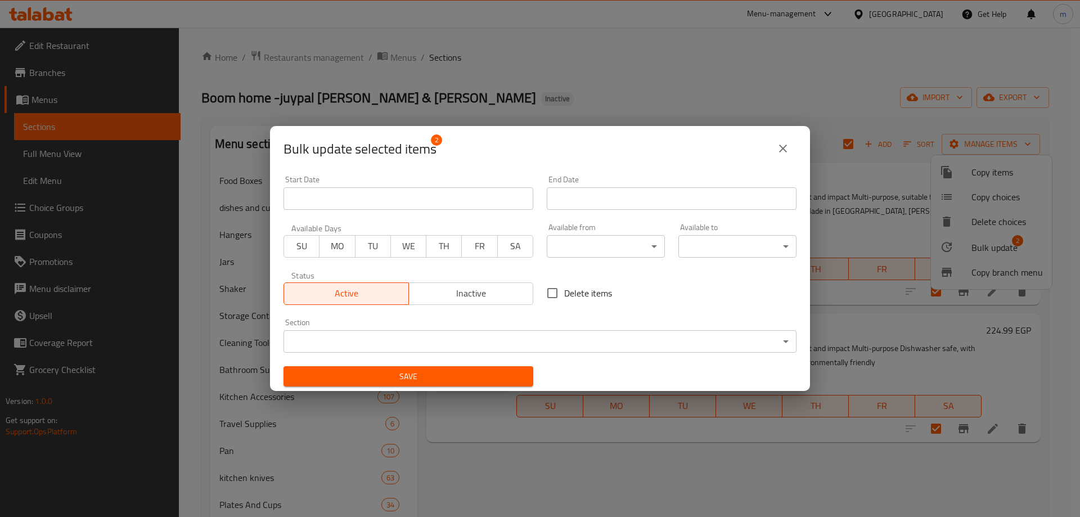
click at [344, 295] on span "Active" at bounding box center [346, 293] width 116 height 16
type button "0"
click at [776, 143] on icon "close" at bounding box center [782, 148] width 13 height 13
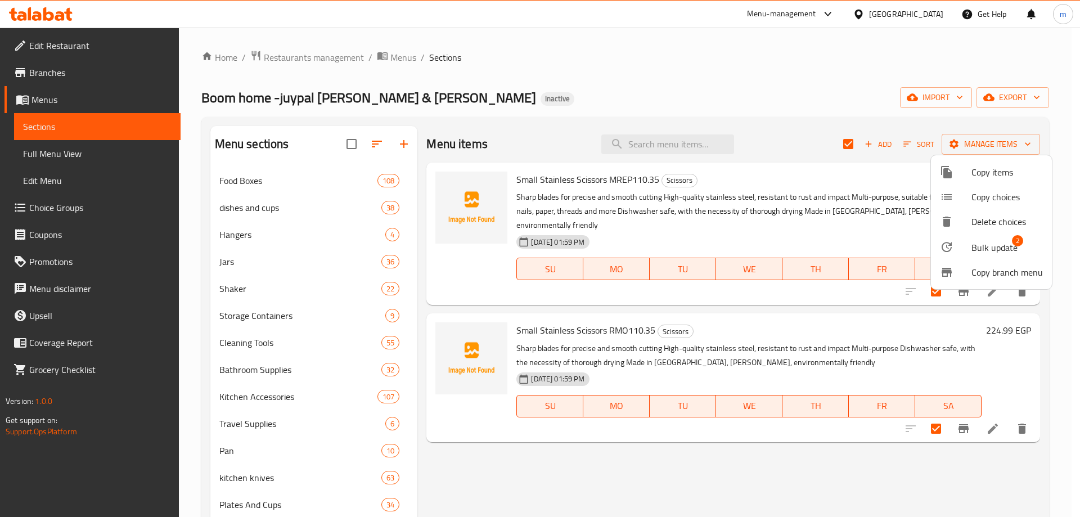
click at [549, 88] on div at bounding box center [540, 258] width 1080 height 517
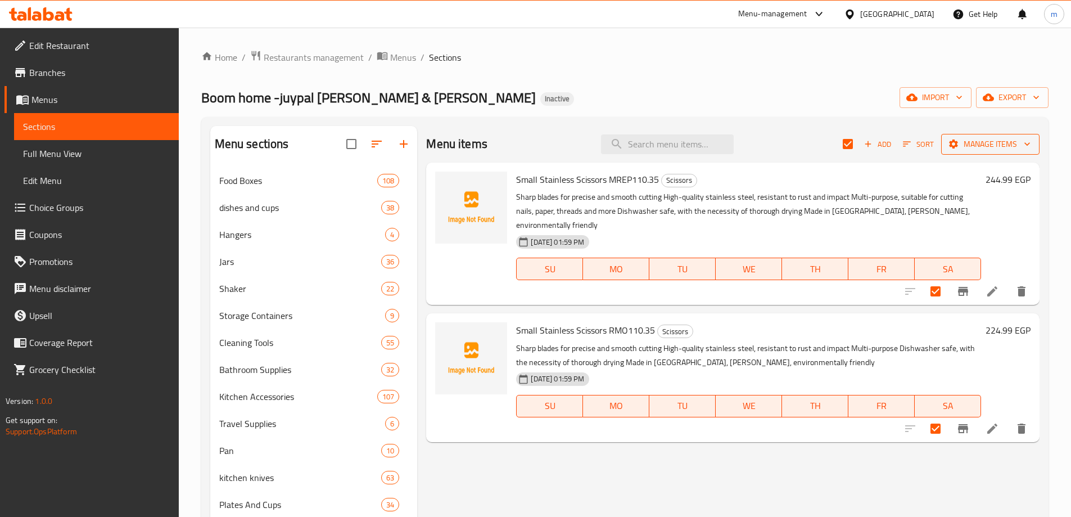
click at [991, 148] on span "Manage items" at bounding box center [990, 144] width 80 height 14
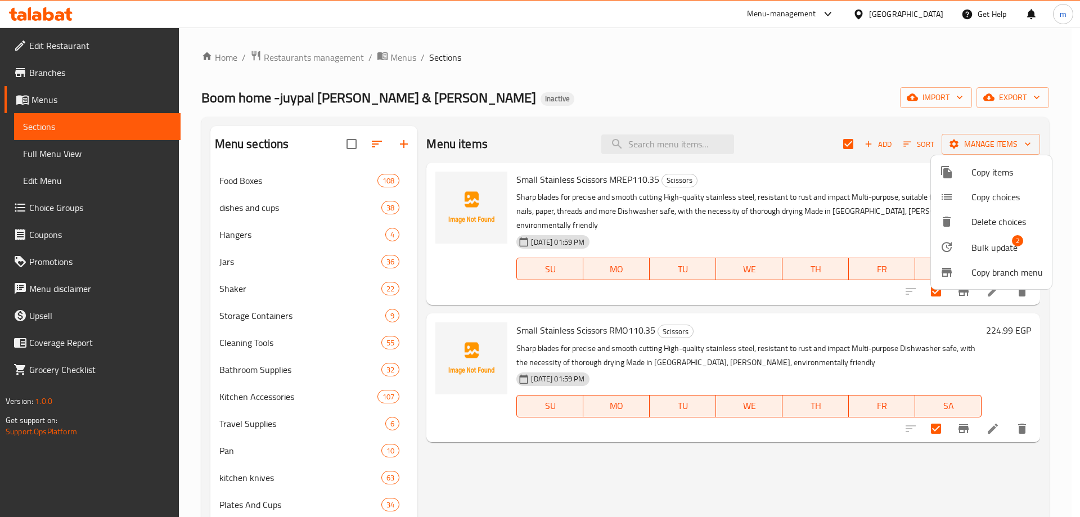
click at [990, 251] on span "Bulk update" at bounding box center [994, 247] width 46 height 13
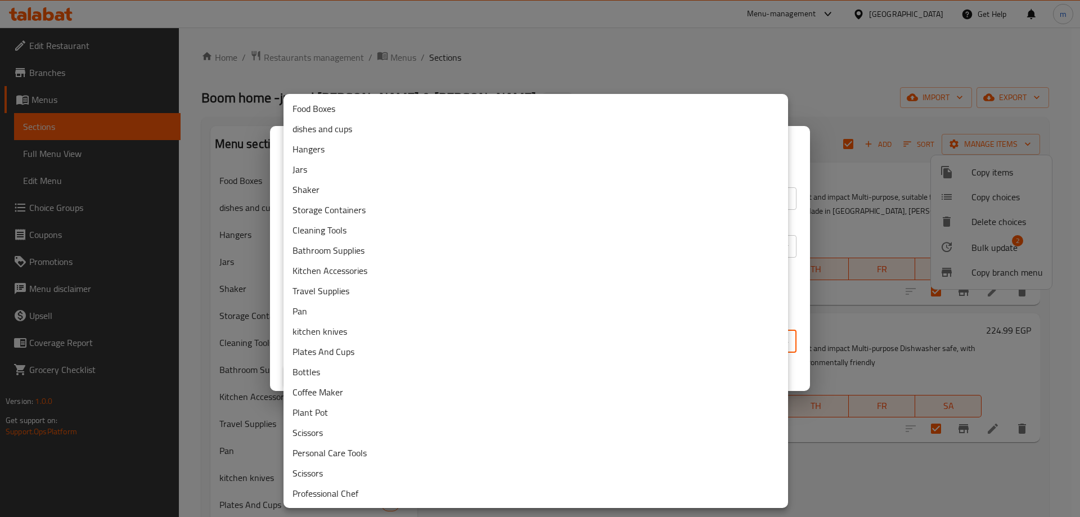
click at [498, 343] on body "​ Menu-management Egypt Get Help m Edit Restaurant Branches Menus Sections Full…" at bounding box center [540, 272] width 1080 height 489
click at [810, 505] on div at bounding box center [540, 258] width 1080 height 517
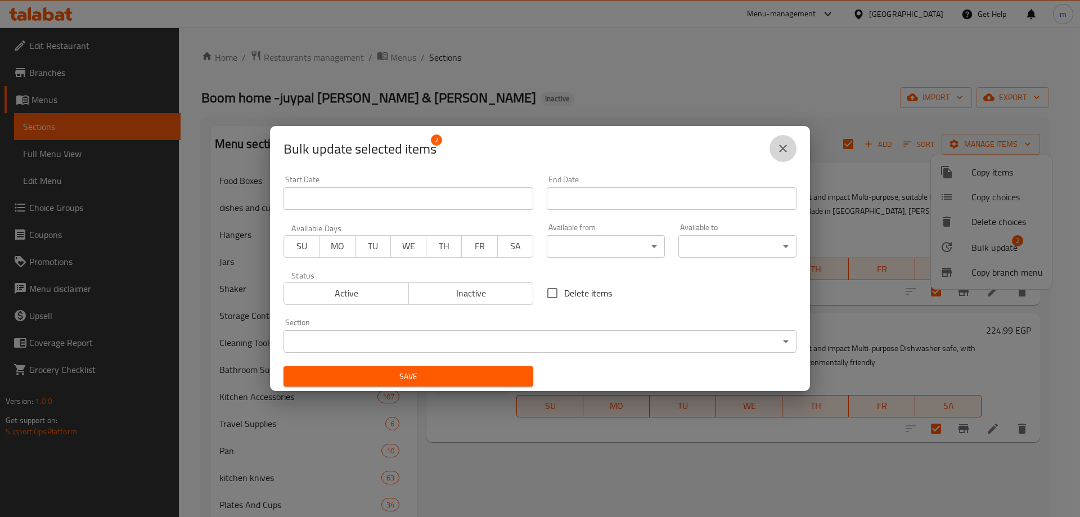
click at [794, 144] on button "close" at bounding box center [782, 148] width 27 height 27
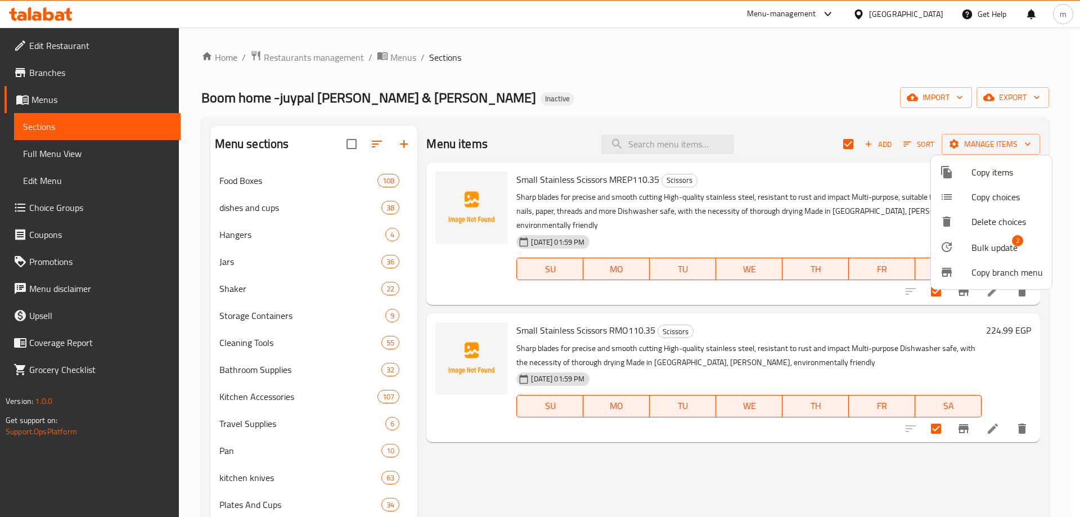
click at [567, 467] on div at bounding box center [540, 258] width 1080 height 517
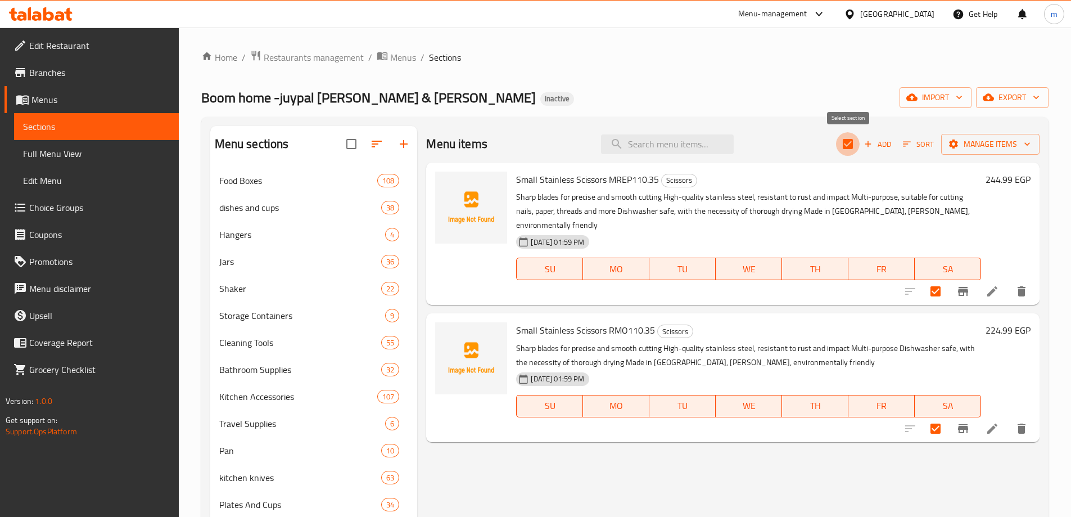
click at [845, 137] on input "checkbox" at bounding box center [848, 144] width 24 height 24
checkbox input "false"
click at [847, 137] on input "checkbox" at bounding box center [848, 144] width 24 height 24
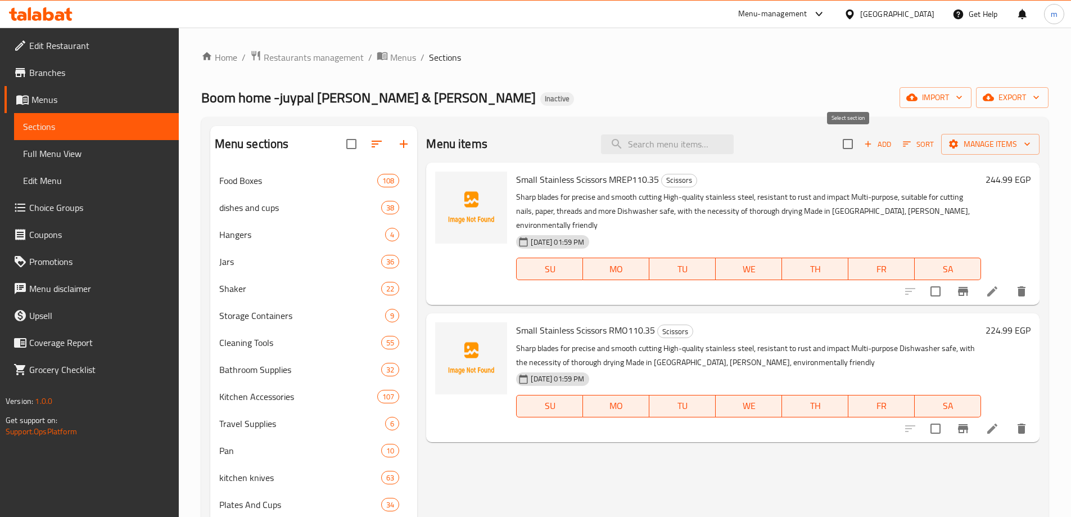
checkbox input "true"
click at [983, 141] on span "Manage items" at bounding box center [990, 144] width 80 height 14
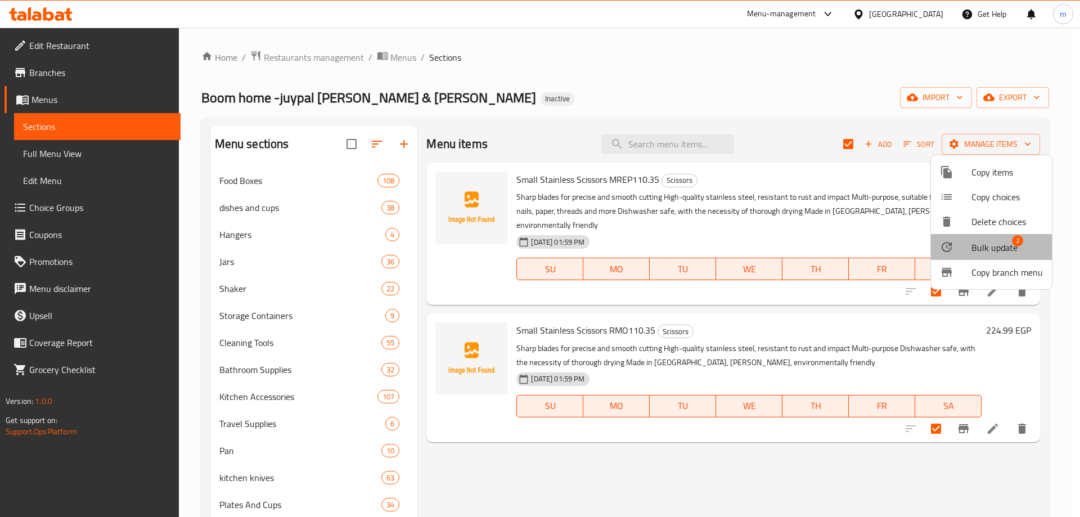
click at [973, 249] on span "Bulk update" at bounding box center [994, 247] width 46 height 13
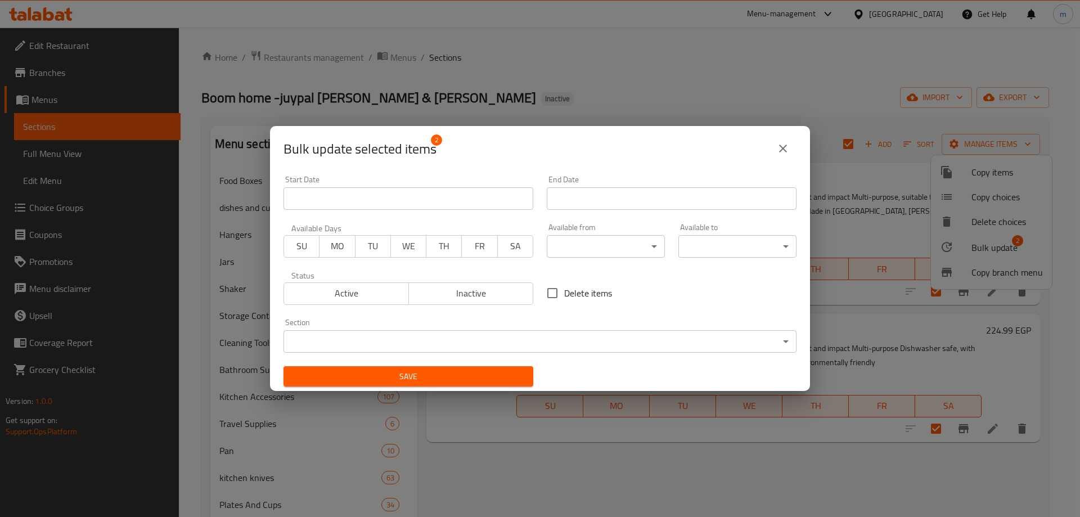
click at [535, 345] on body "​ Menu-management Egypt Get Help m Edit Restaurant Branches Menus Sections Full…" at bounding box center [540, 272] width 1080 height 489
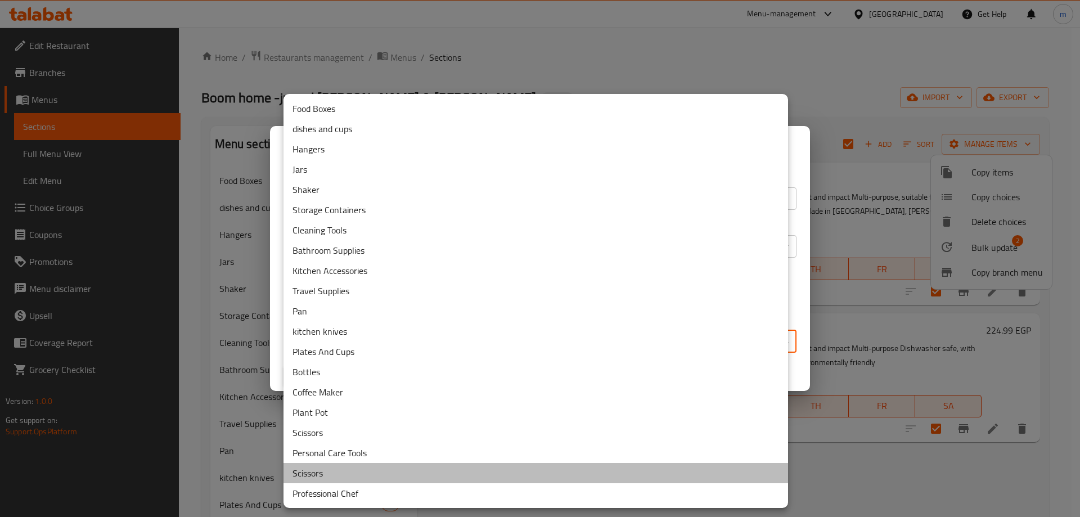
click at [333, 476] on li "Scissors" at bounding box center [535, 473] width 504 height 20
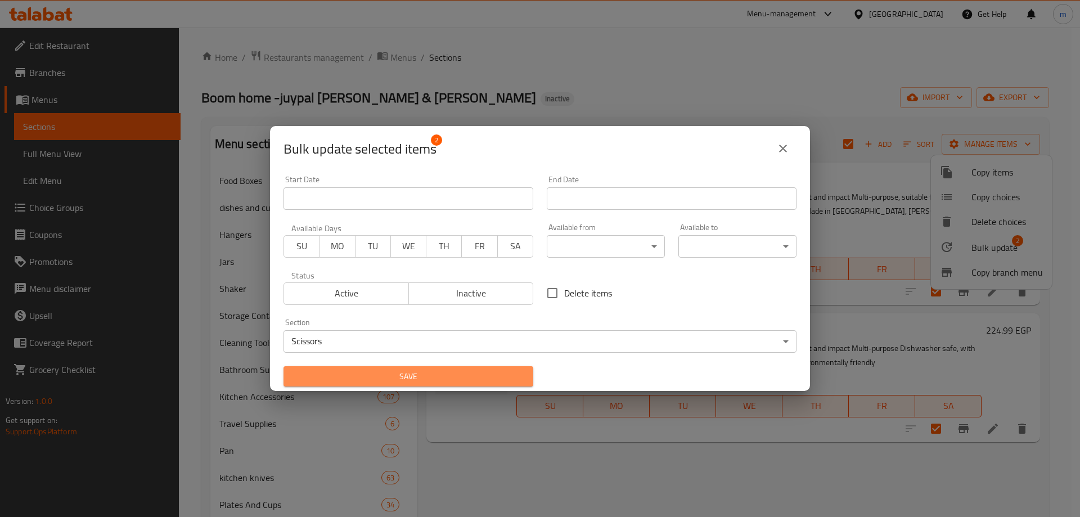
click at [428, 385] on button "Save" at bounding box center [408, 376] width 250 height 21
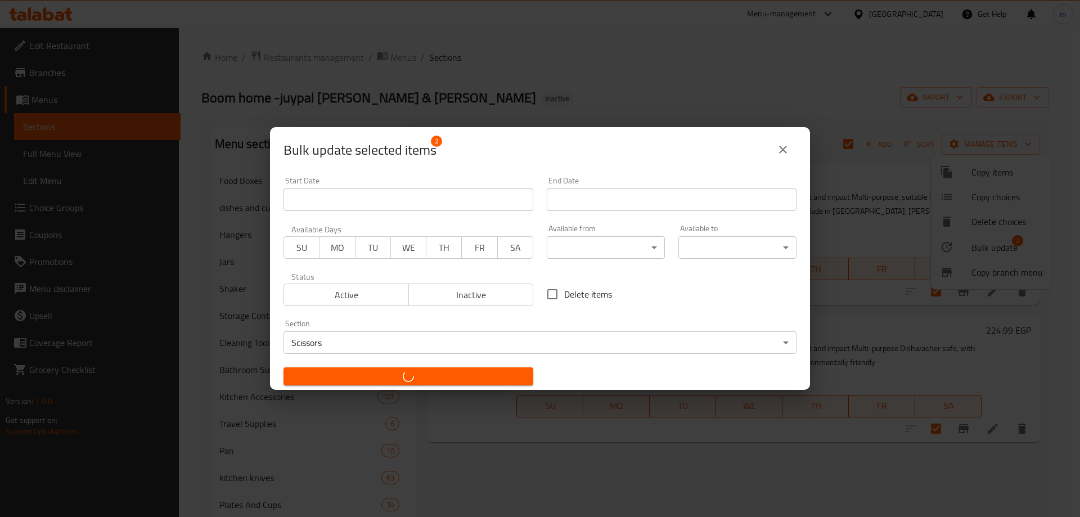
checkbox input "false"
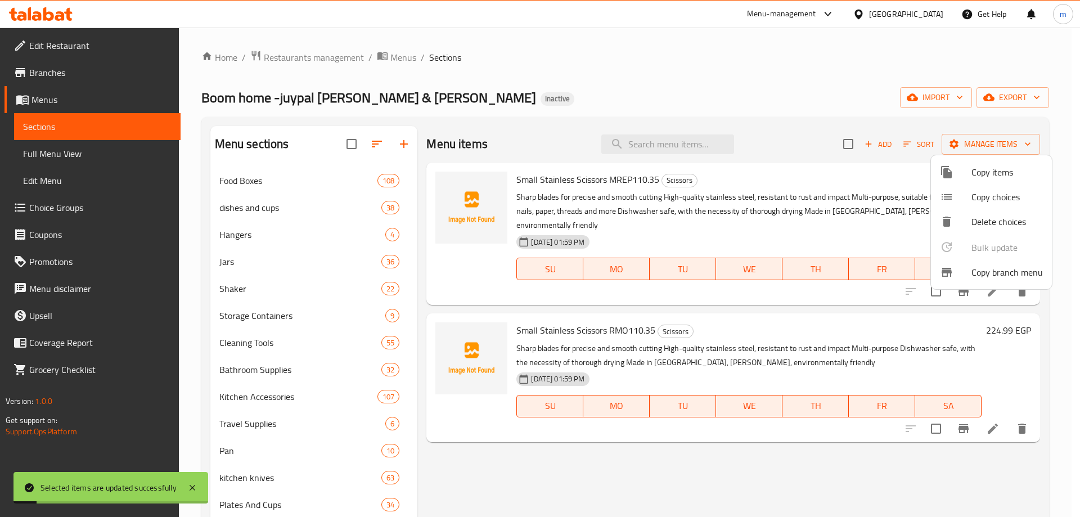
click at [570, 475] on div at bounding box center [540, 258] width 1080 height 517
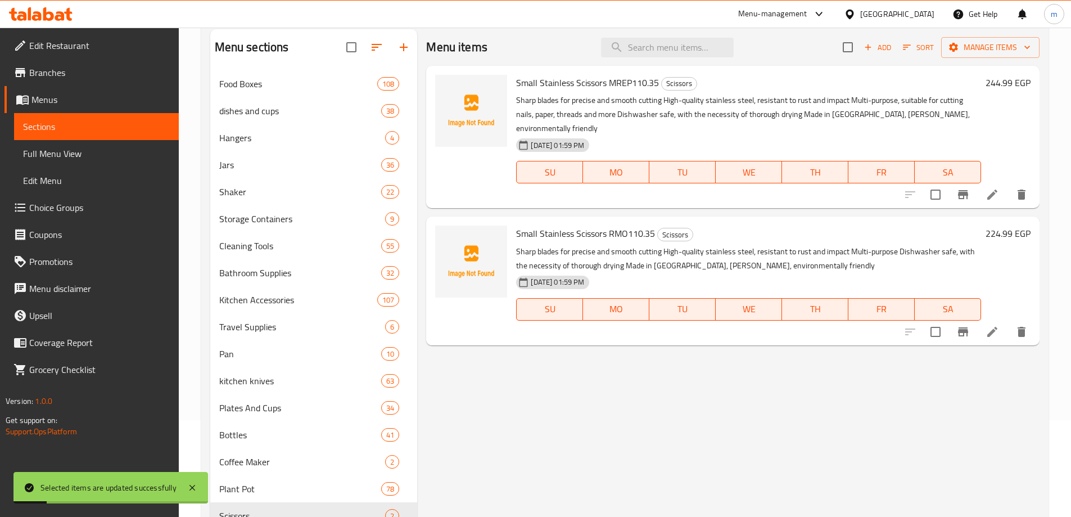
scroll to position [226, 0]
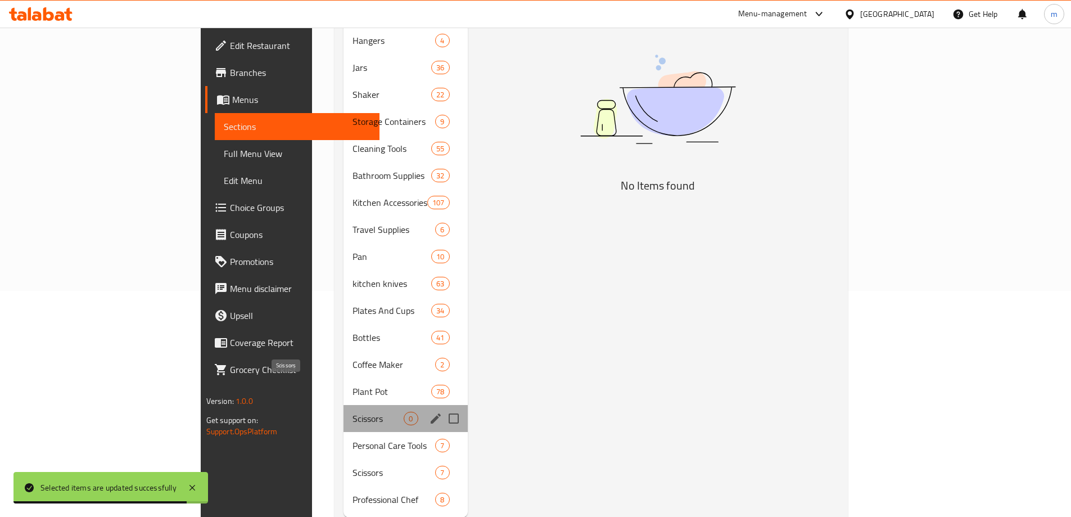
click at [353, 412] on span "Scissors" at bounding box center [378, 418] width 51 height 13
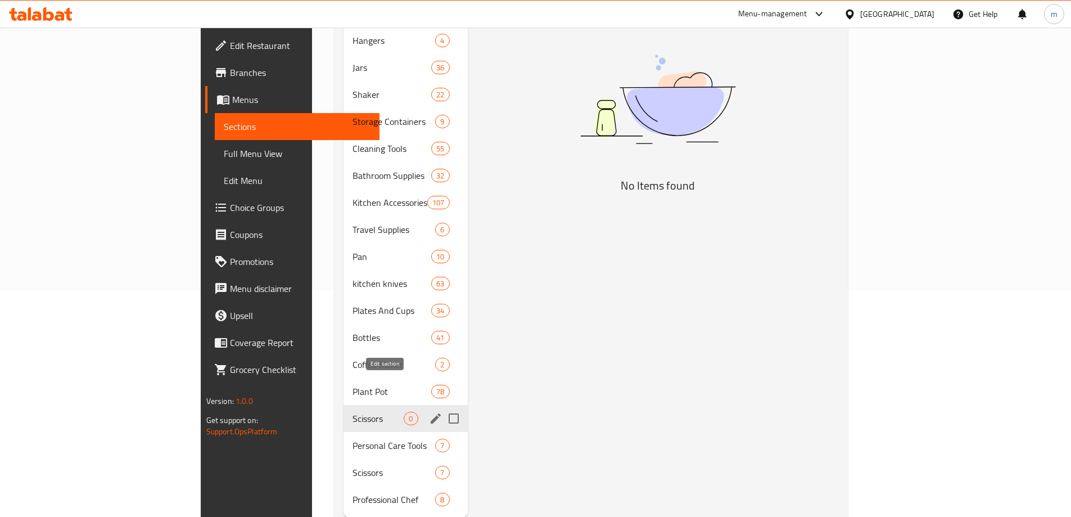
click at [431, 413] on icon "edit" at bounding box center [436, 418] width 10 height 10
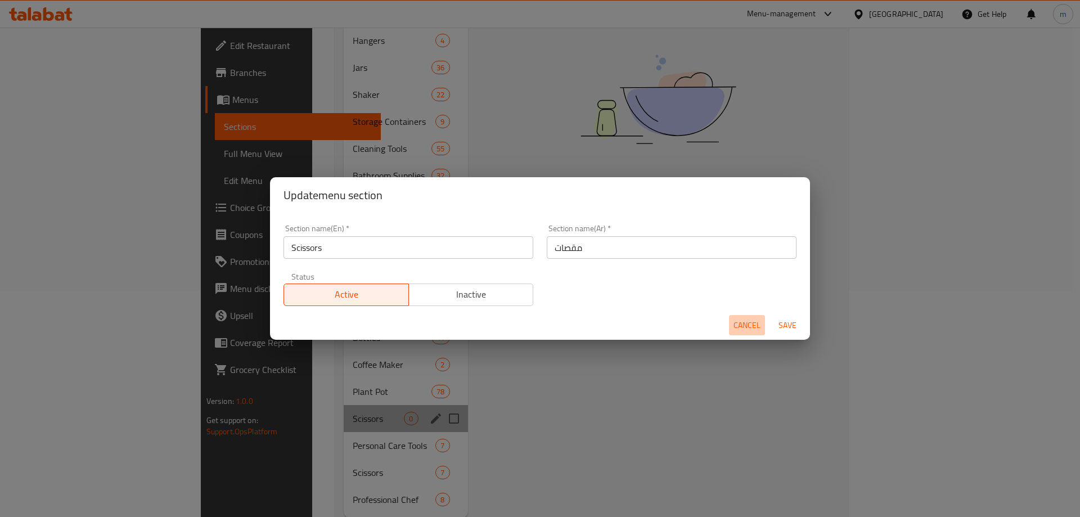
click at [748, 329] on span "Cancel" at bounding box center [746, 325] width 27 height 14
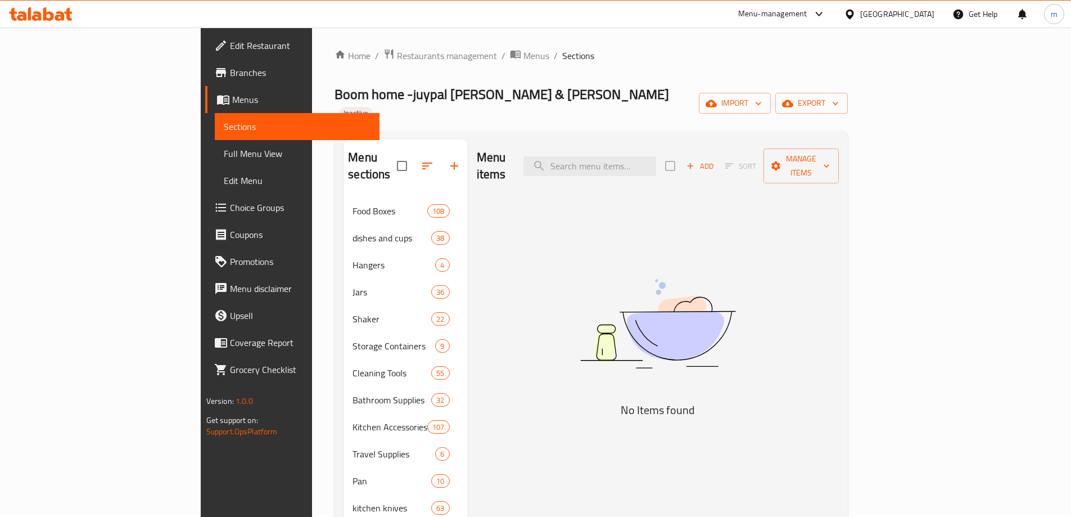
scroll to position [0, 0]
click at [839, 150] on div "Add Sort Manage items" at bounding box center [752, 167] width 174 height 35
click at [830, 154] on span "Manage items" at bounding box center [801, 168] width 57 height 28
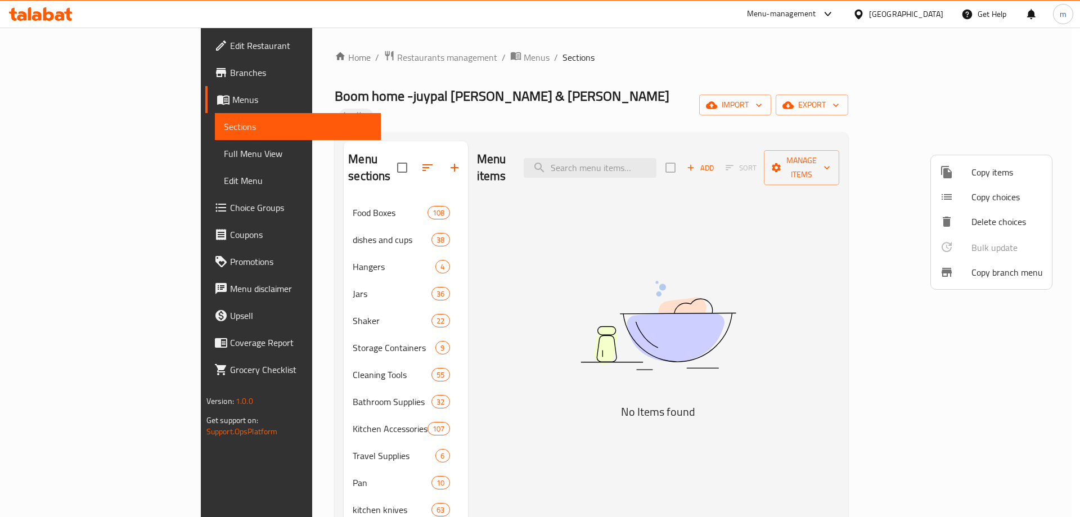
click at [640, 215] on div at bounding box center [540, 258] width 1080 height 517
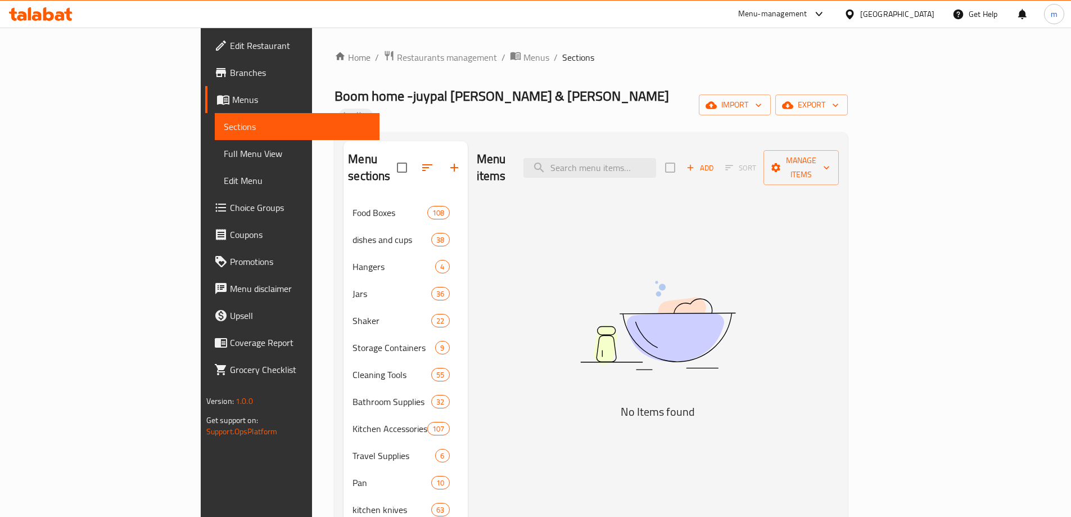
click at [839, 150] on div "Add Sort Manage items" at bounding box center [752, 167] width 174 height 35
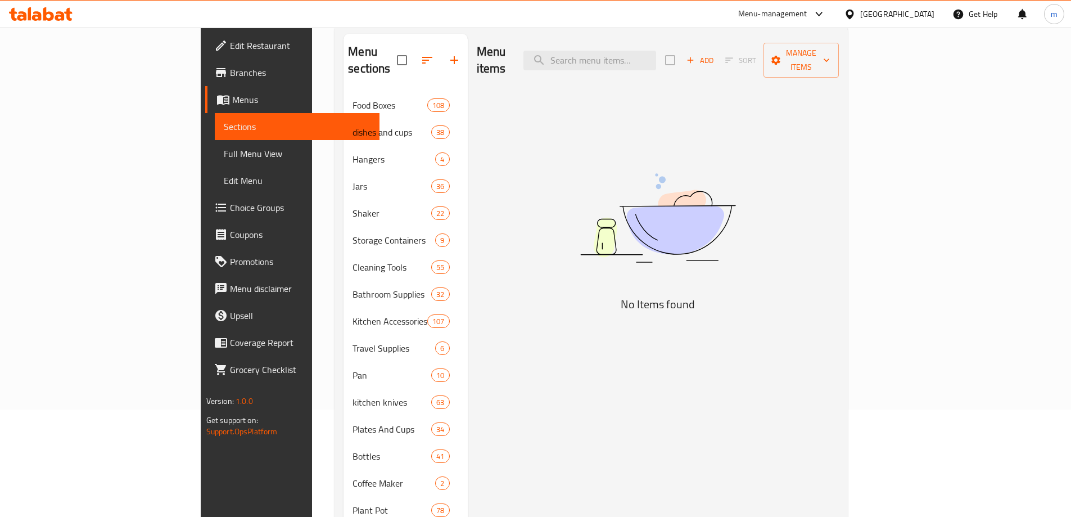
scroll to position [226, 0]
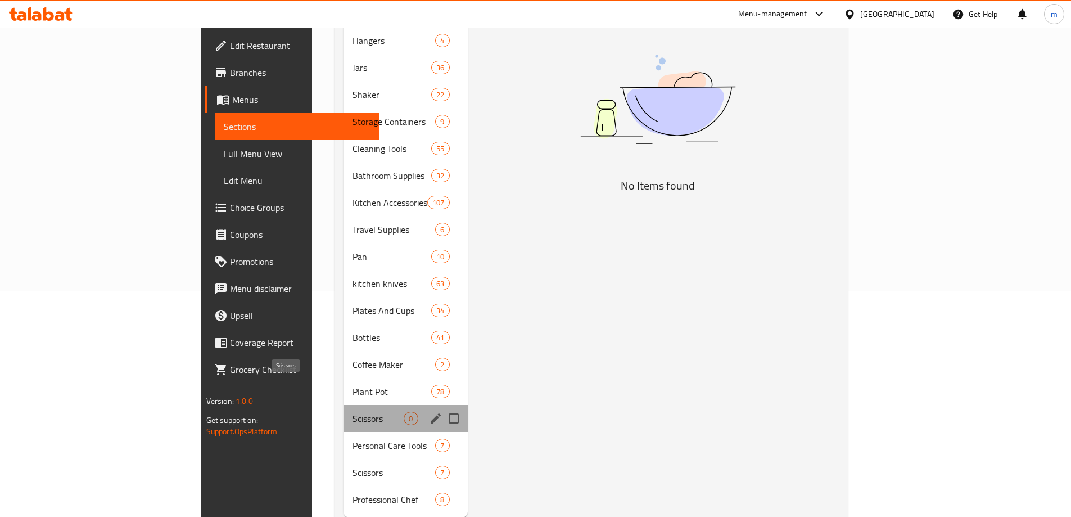
click at [353, 412] on span "Scissors" at bounding box center [378, 418] width 51 height 13
click at [442, 407] on input "Menu sections" at bounding box center [454, 419] width 24 height 24
checkbox input "true"
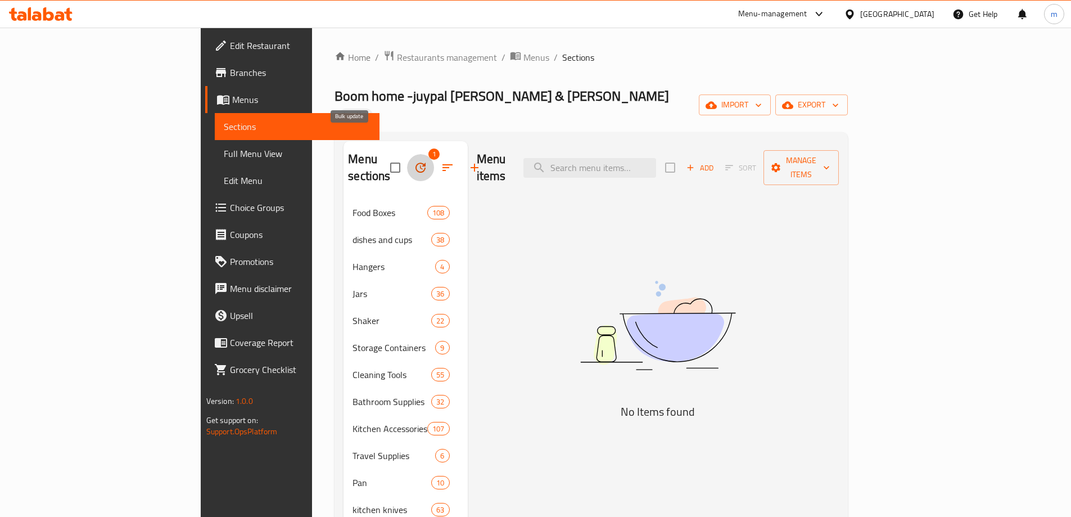
click at [414, 161] on icon "button" at bounding box center [420, 167] width 13 height 13
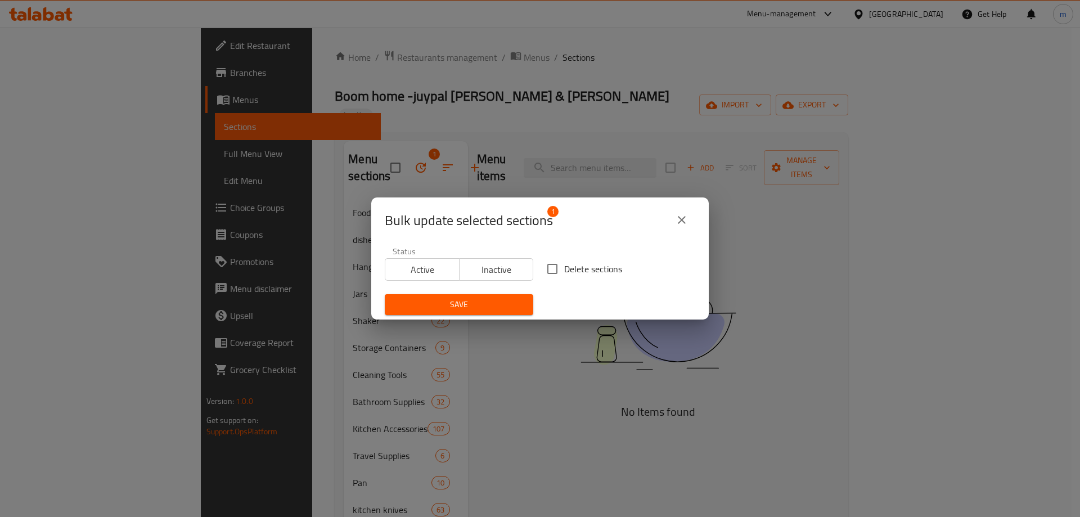
click at [543, 268] on input "Delete sections" at bounding box center [552, 269] width 24 height 24
checkbox input "true"
click at [470, 297] on span "Save" at bounding box center [459, 304] width 130 height 14
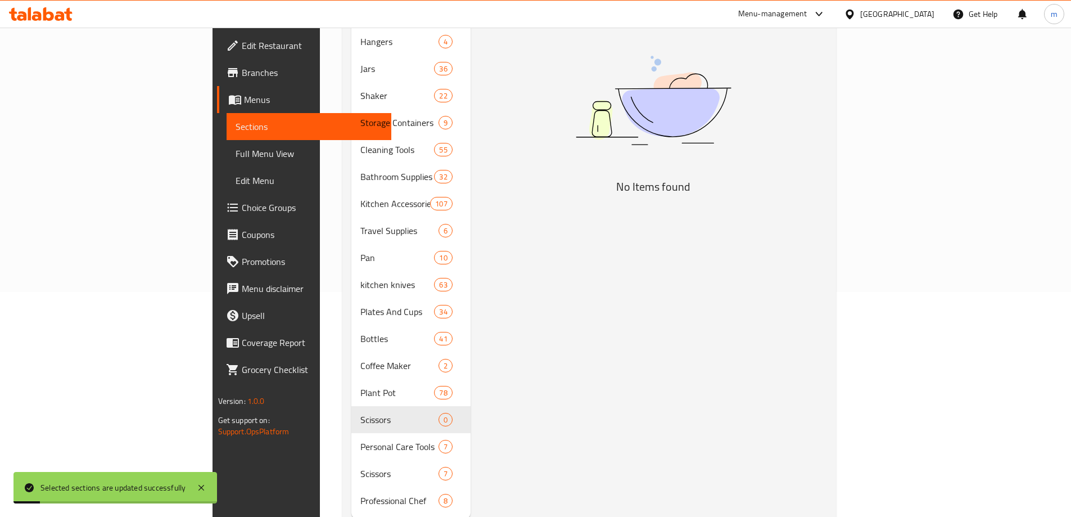
scroll to position [226, 0]
click at [549, 242] on div "Menu items Add Sort Manage items No Items found" at bounding box center [649, 216] width 357 height 602
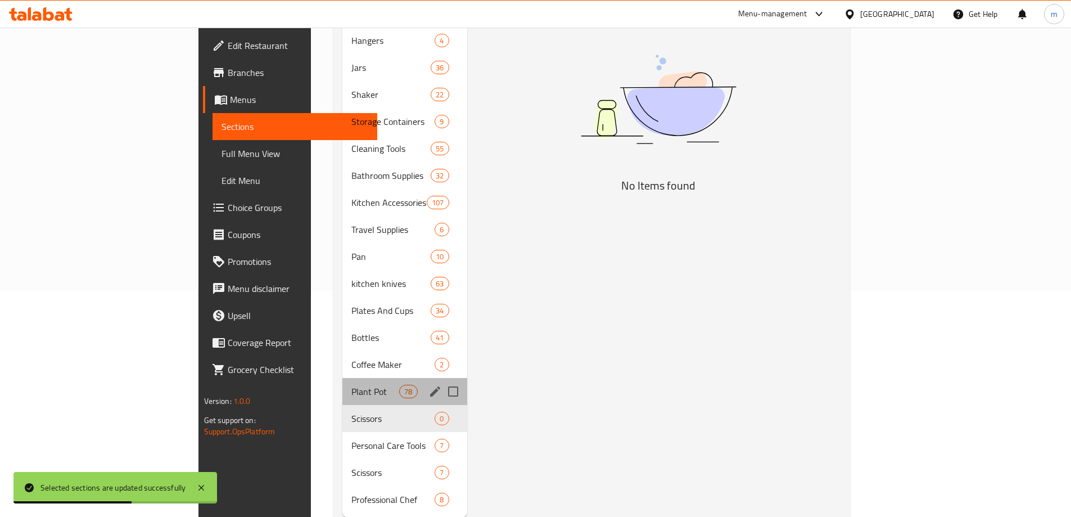
click at [374, 378] on div "Plant Pot 78" at bounding box center [404, 391] width 125 height 27
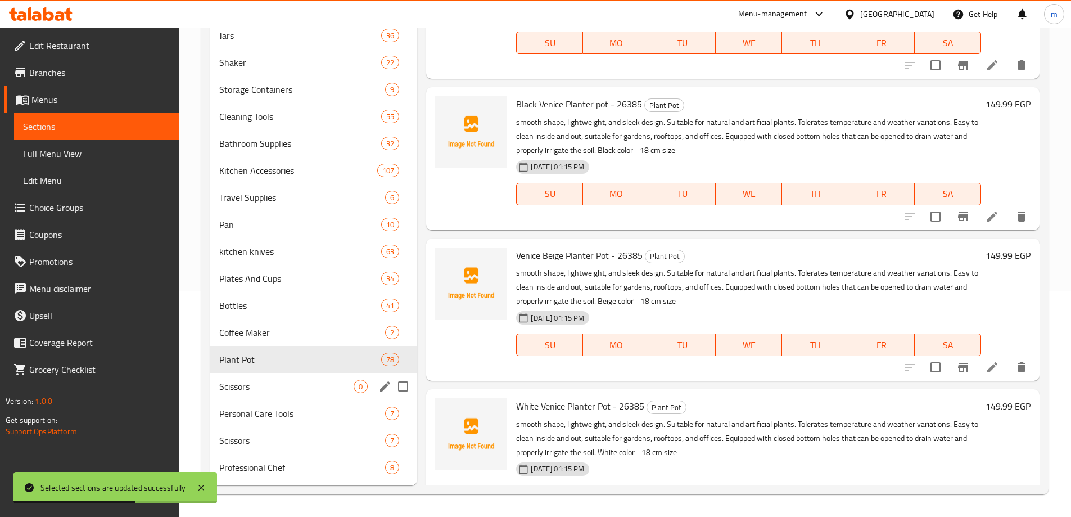
click at [346, 386] on span "Scissors" at bounding box center [286, 386] width 135 height 13
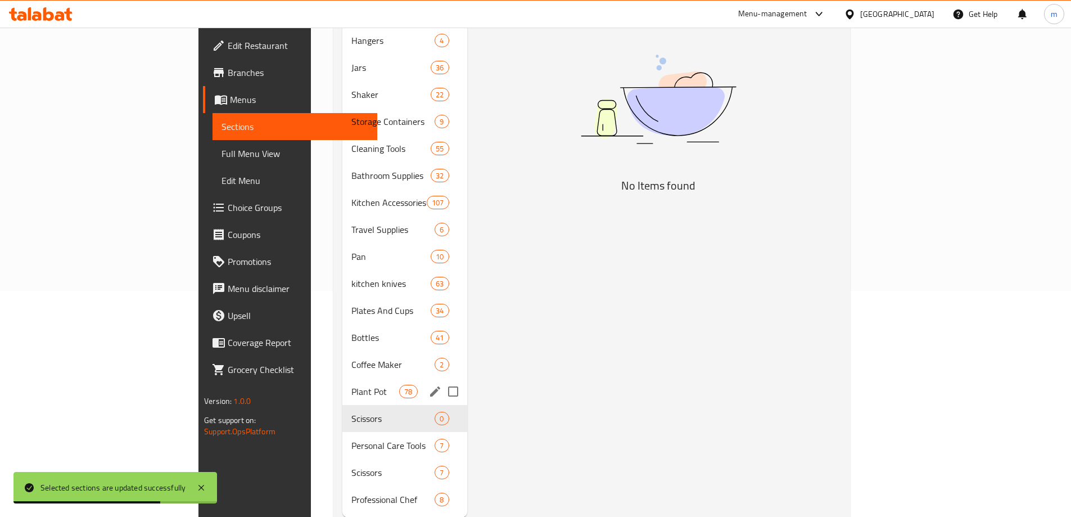
click at [342, 378] on div "Plant Pot 78" at bounding box center [404, 391] width 125 height 27
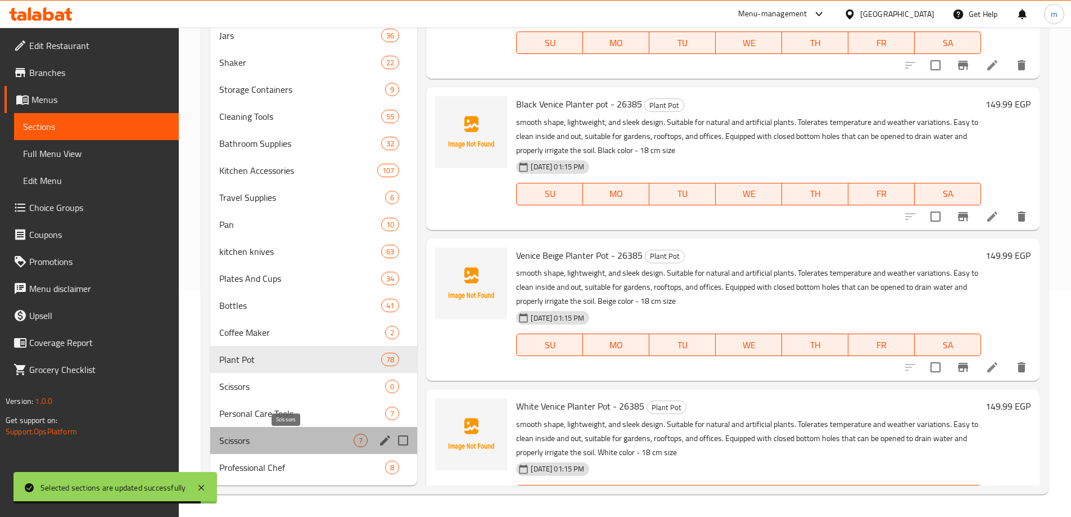
click at [297, 436] on span "Scissors" at bounding box center [286, 440] width 135 height 13
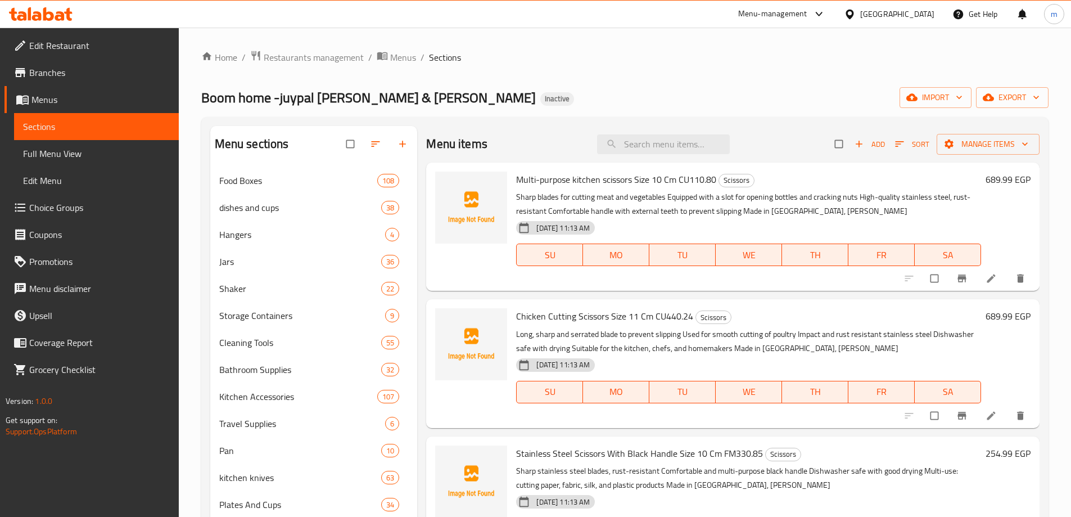
click at [53, 96] on span "Menus" at bounding box center [100, 99] width 138 height 13
